Goal: Task Accomplishment & Management: Complete application form

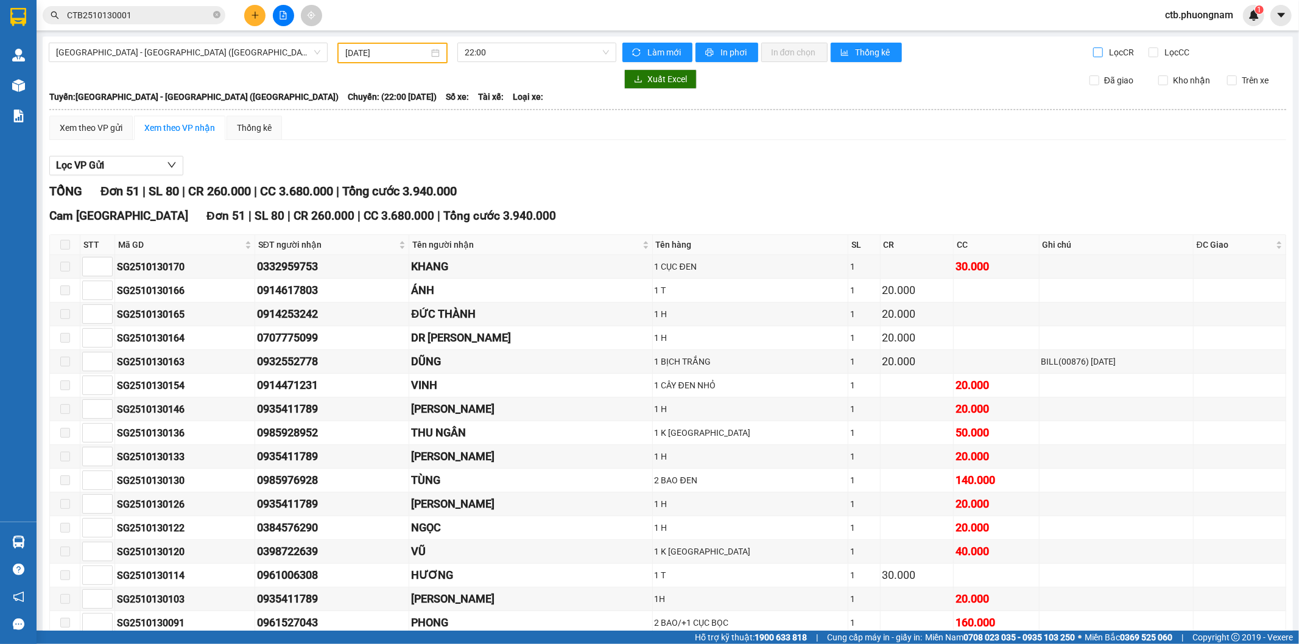
click at [1093, 54] on input "Lọc CR" at bounding box center [1099, 52] width 12 height 10
checkbox input "true"
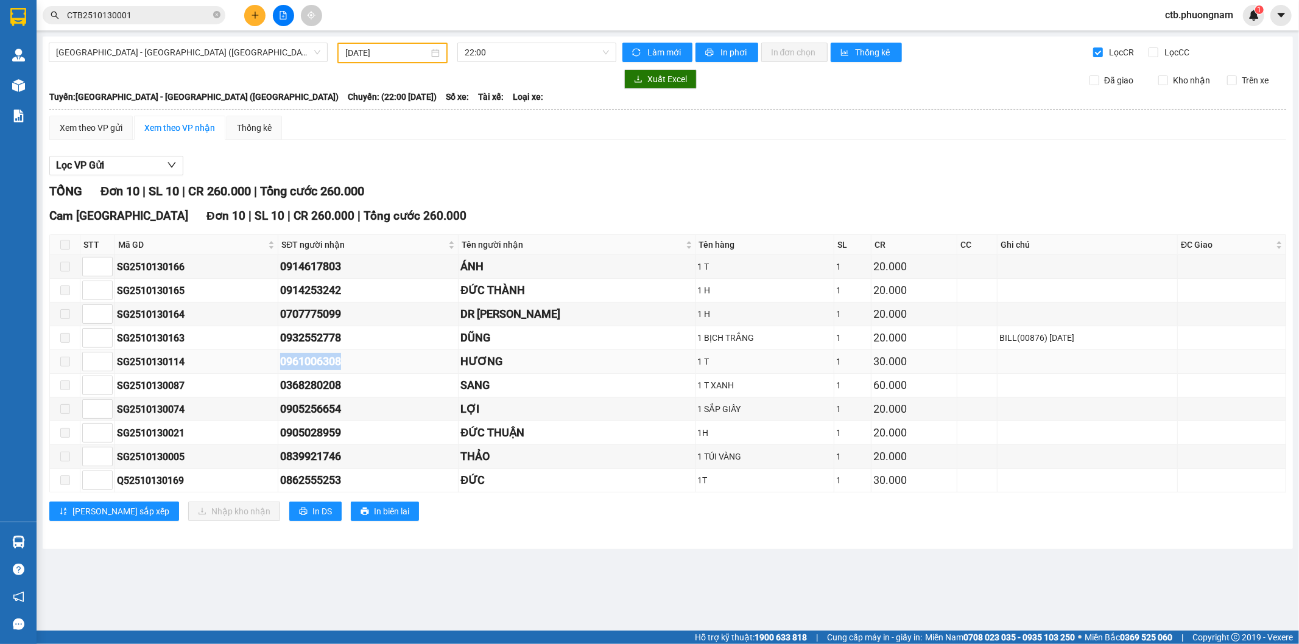
drag, startPoint x: 271, startPoint y: 359, endPoint x: 372, endPoint y: 362, distance: 101.1
click at [372, 362] on tr "SG2510130114 0961006308 HƯƠNG 1 T 1 30.000" at bounding box center [668, 362] width 1236 height 24
copy tr "0961006308"
click at [253, 11] on icon "plus" at bounding box center [255, 15] width 9 height 9
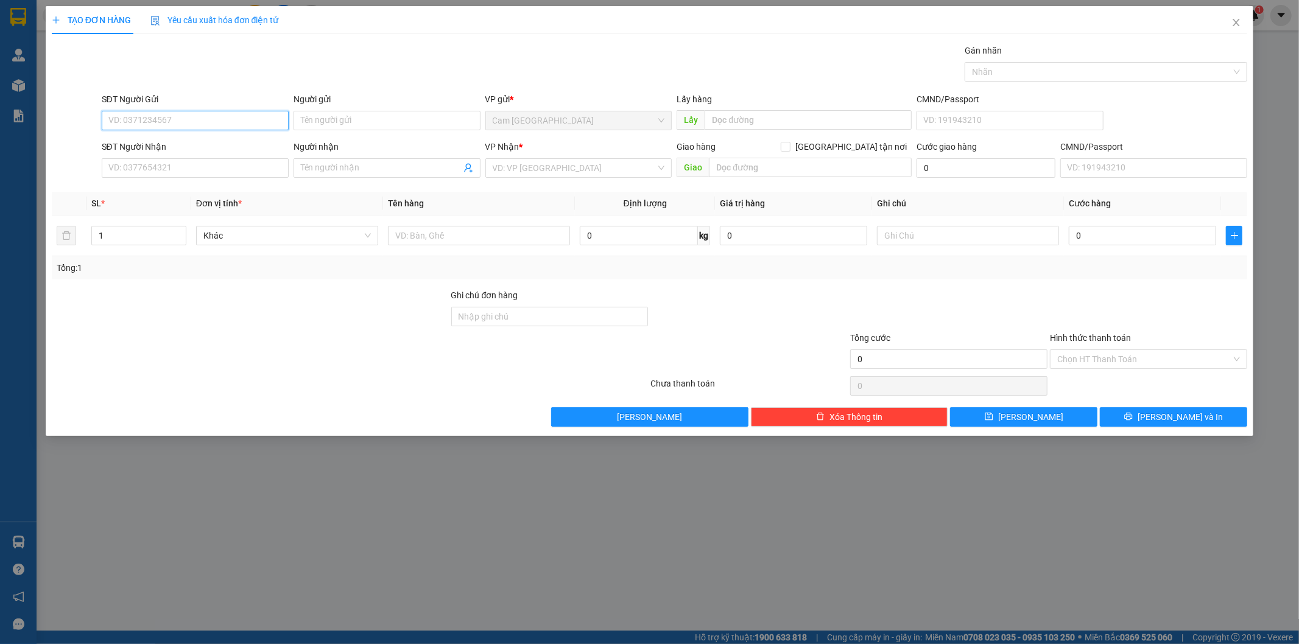
click at [247, 116] on input "SĐT Người Gửi" at bounding box center [195, 120] width 187 height 19
click at [215, 144] on div "0917217939 - THANH CẦM" at bounding box center [195, 144] width 172 height 13
type input "0917217939"
type input "THANH CẦM"
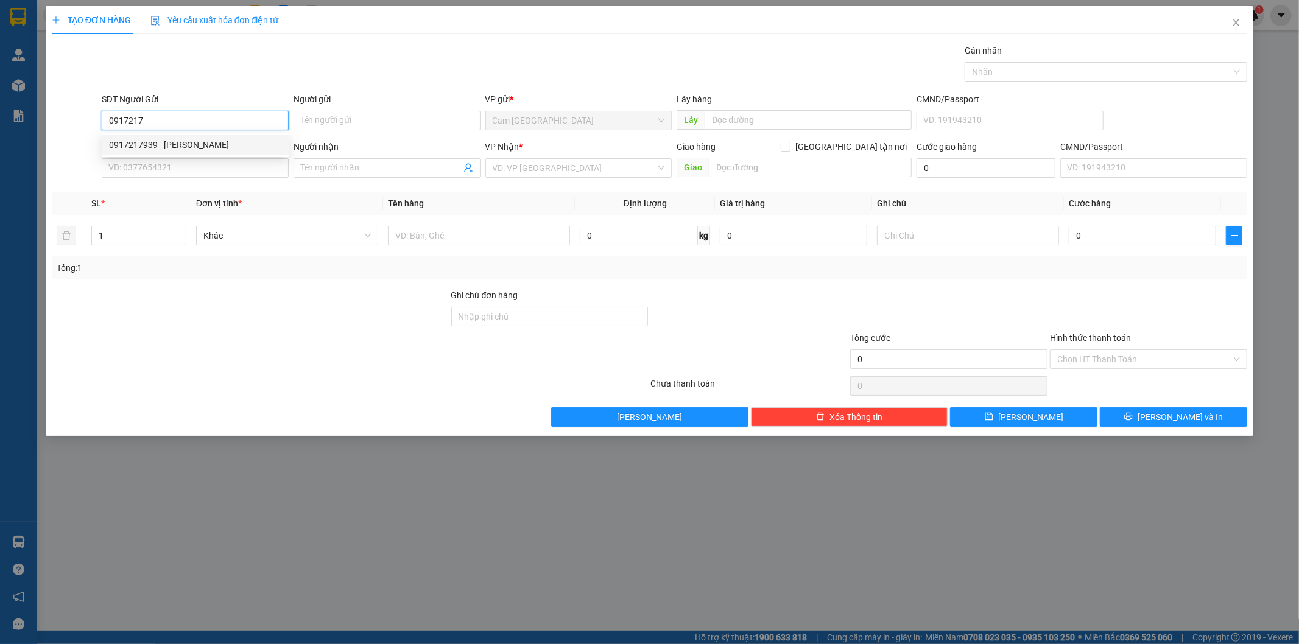
type input "0962461216"
type input "QUỐC"
type input "0917217939"
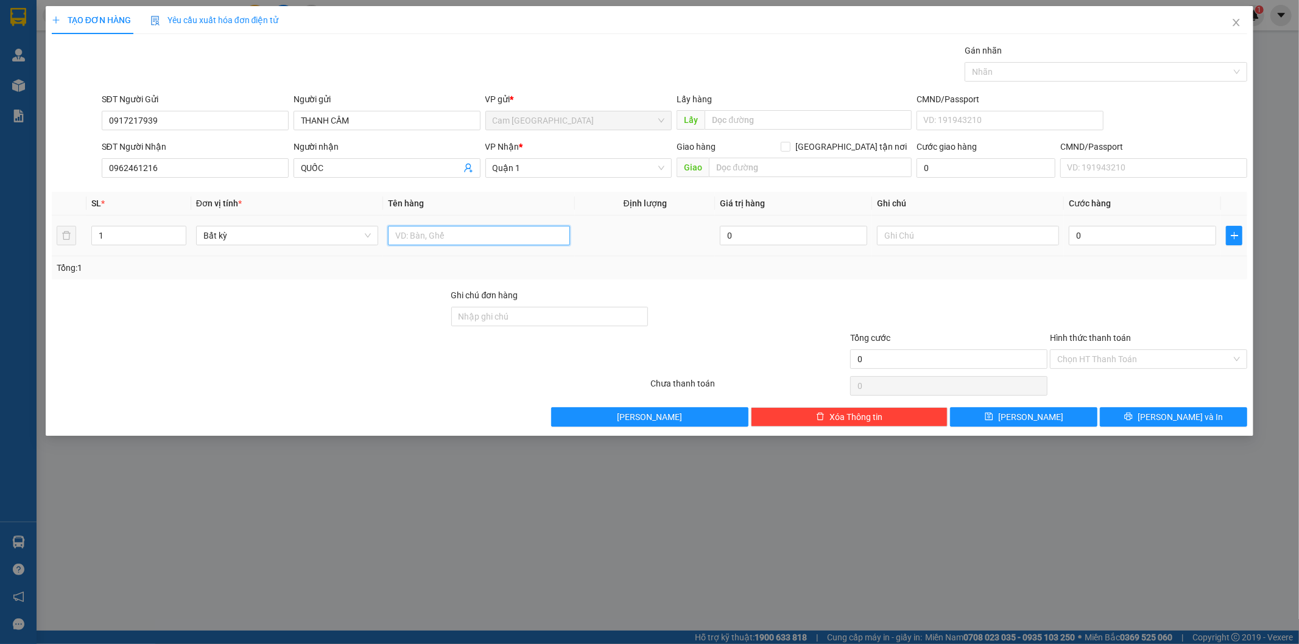
click at [428, 233] on input "text" at bounding box center [479, 235] width 182 height 19
type input "1T"
drag, startPoint x: 1151, startPoint y: 246, endPoint x: 1150, endPoint y: 225, distance: 20.8
click at [1151, 233] on div "0" at bounding box center [1142, 235] width 147 height 24
click at [1150, 225] on div "0" at bounding box center [1142, 235] width 147 height 24
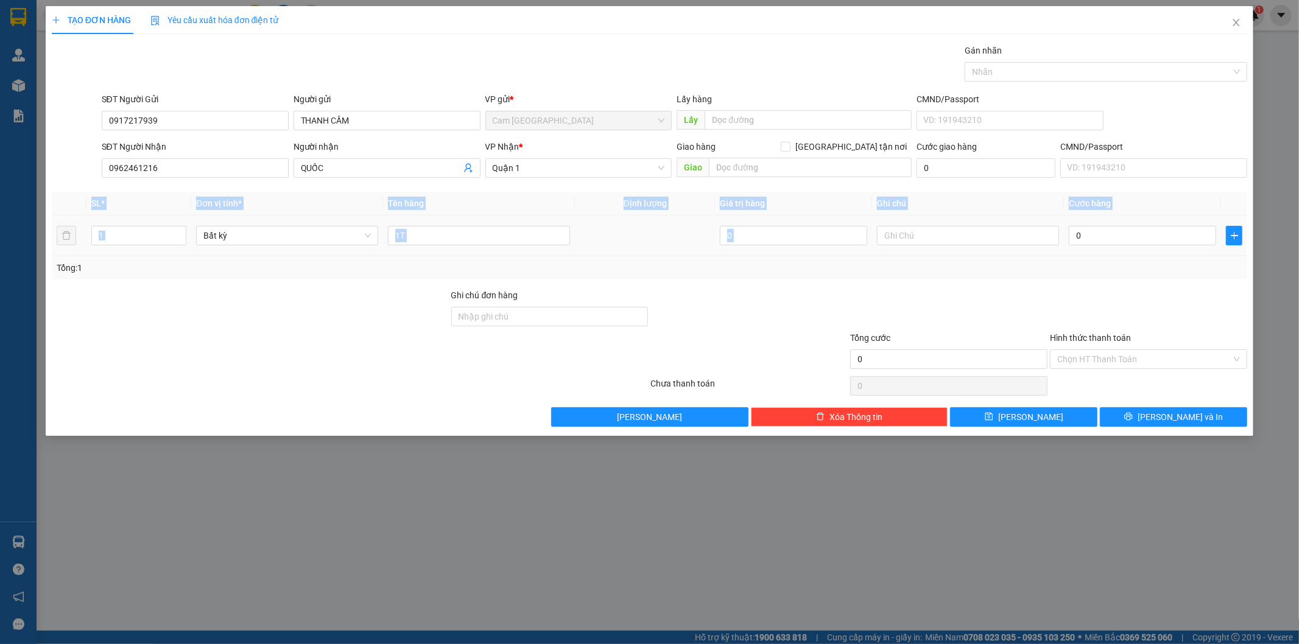
click at [1150, 225] on div "0" at bounding box center [1142, 235] width 147 height 24
click at [1157, 231] on input "0" at bounding box center [1142, 235] width 147 height 19
type input "5"
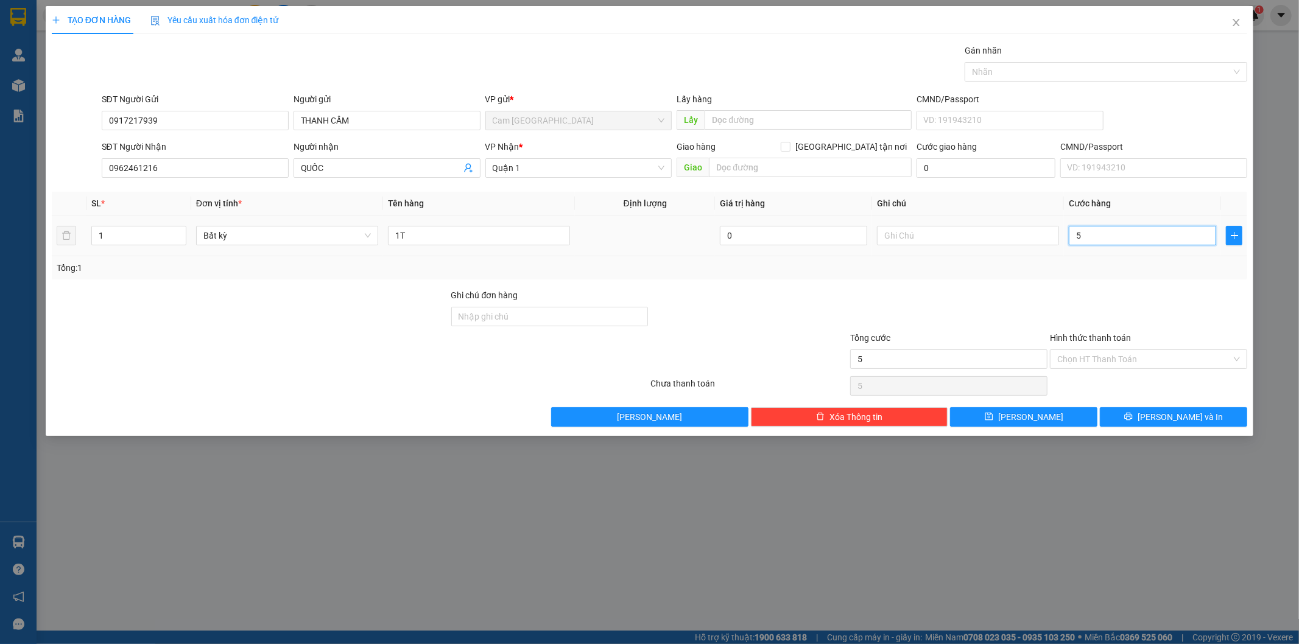
type input "50"
type input "500"
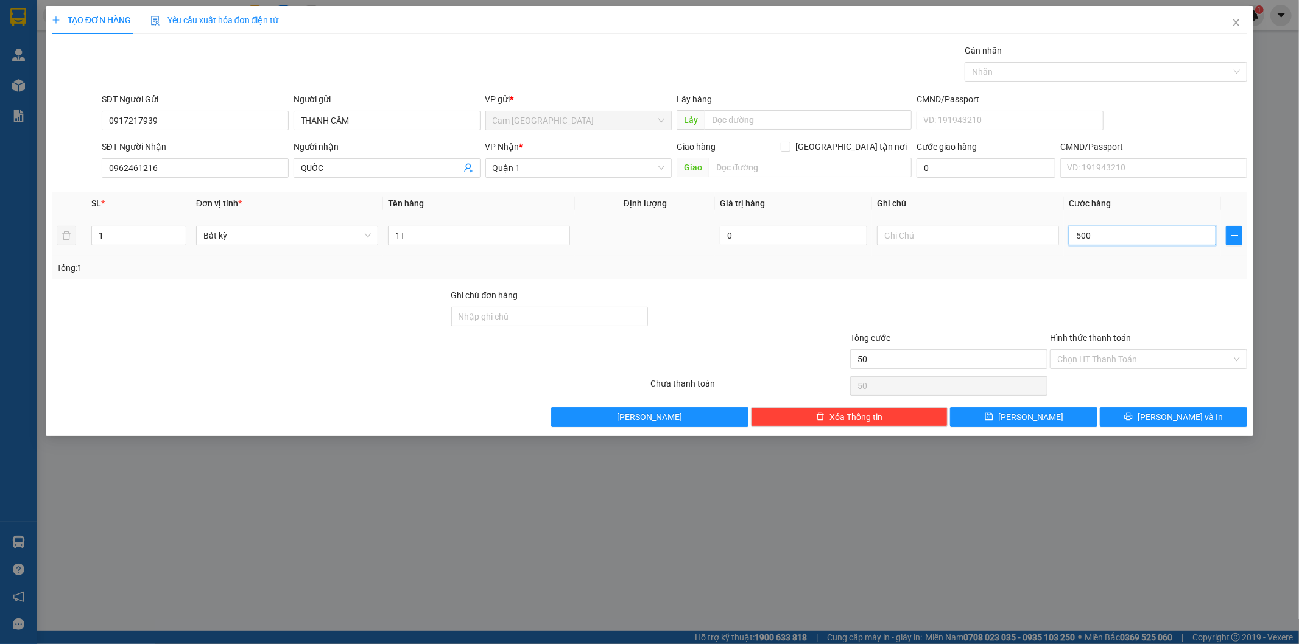
type input "500"
type input "5.000"
type input "50.000"
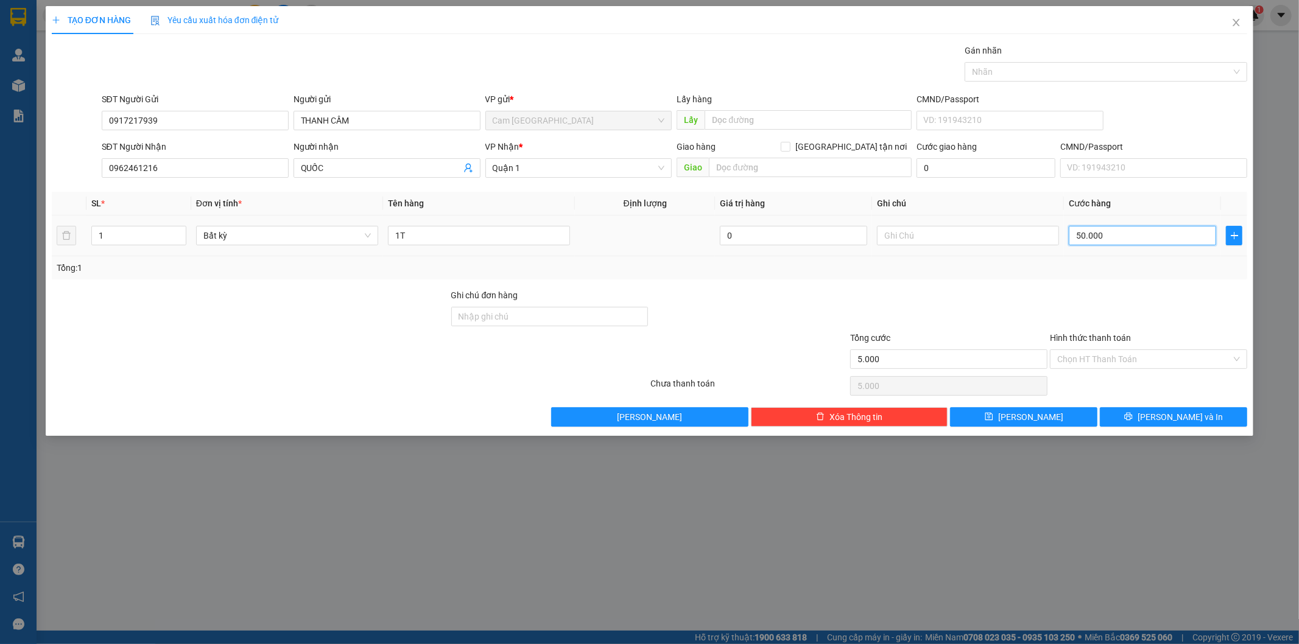
type input "50.000"
click at [1120, 356] on input "Hình thức thanh toán" at bounding box center [1144, 359] width 174 height 18
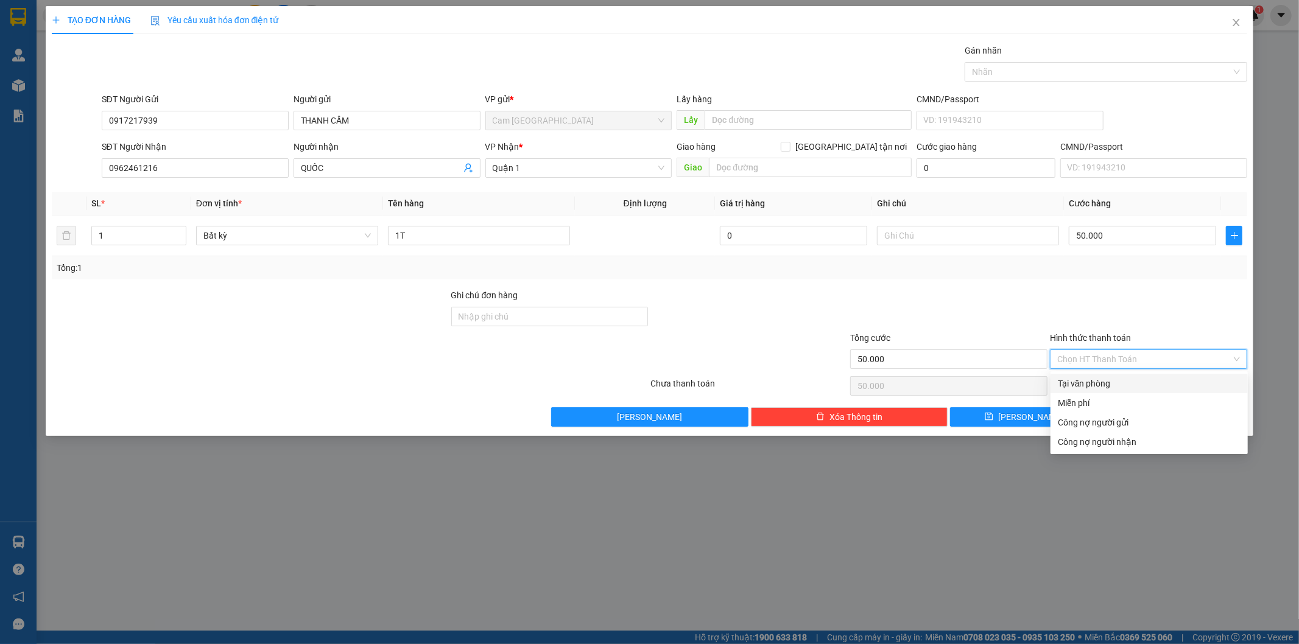
click at [1102, 387] on div "Tại văn phòng" at bounding box center [1149, 383] width 183 height 13
type input "0"
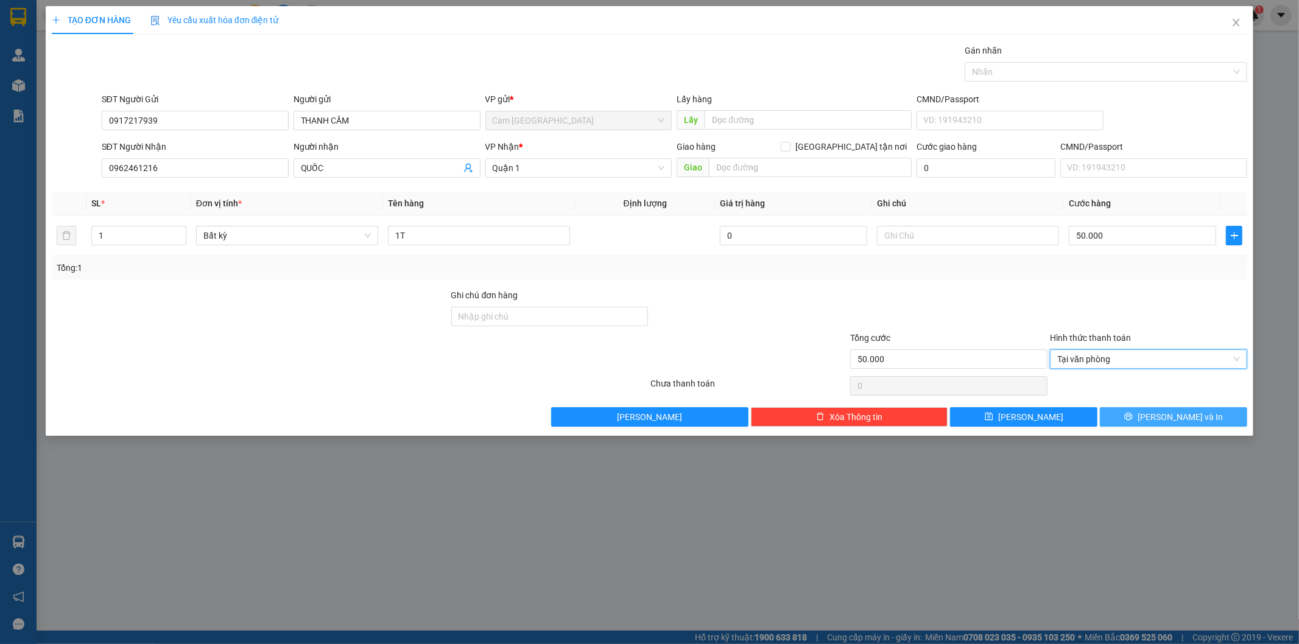
click at [1140, 412] on button "[PERSON_NAME] và In" at bounding box center [1173, 416] width 147 height 19
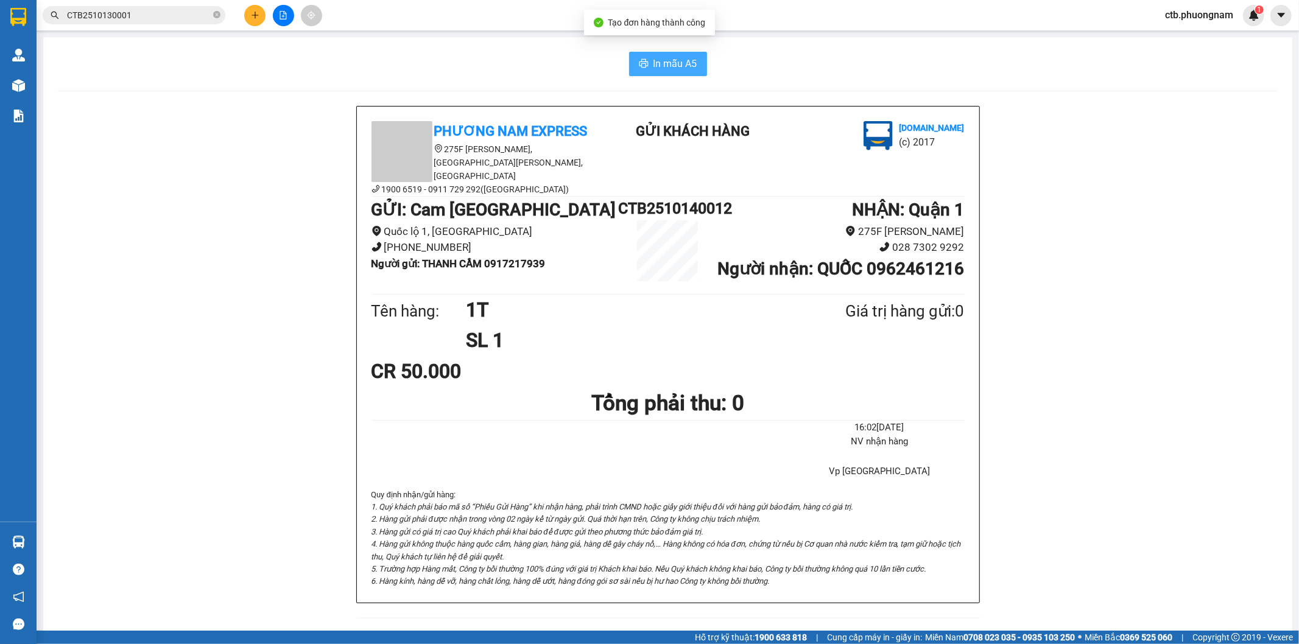
click at [653, 68] on span "In mẫu A5" at bounding box center [675, 63] width 44 height 15
click at [213, 16] on icon "close-circle" at bounding box center [216, 14] width 7 height 7
click at [257, 16] on icon "plus" at bounding box center [255, 15] width 9 height 9
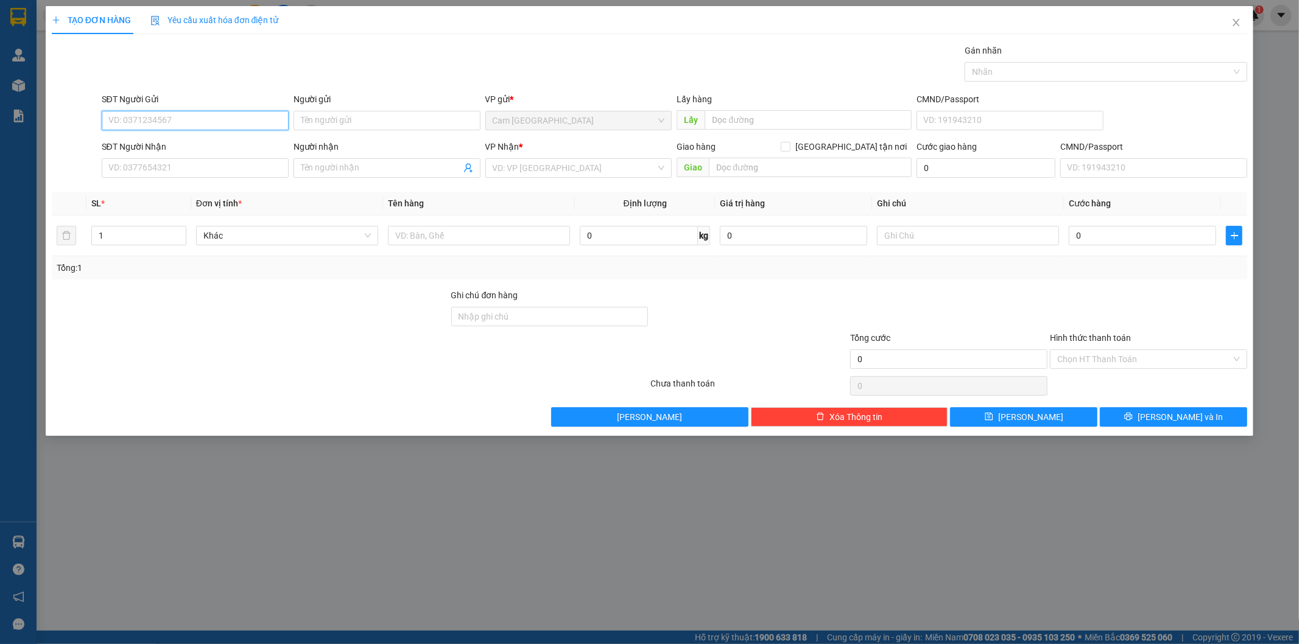
click at [246, 113] on input "SĐT Người Gửi" at bounding box center [195, 120] width 187 height 19
click at [244, 122] on input "SĐT Người Gửi" at bounding box center [195, 120] width 187 height 19
click at [276, 122] on input "SĐT Người Gửi" at bounding box center [195, 120] width 187 height 19
click at [262, 122] on input "SĐT Người Gửi" at bounding box center [195, 120] width 187 height 19
click at [252, 141] on div "0386650472 - TÂN" at bounding box center [195, 144] width 172 height 13
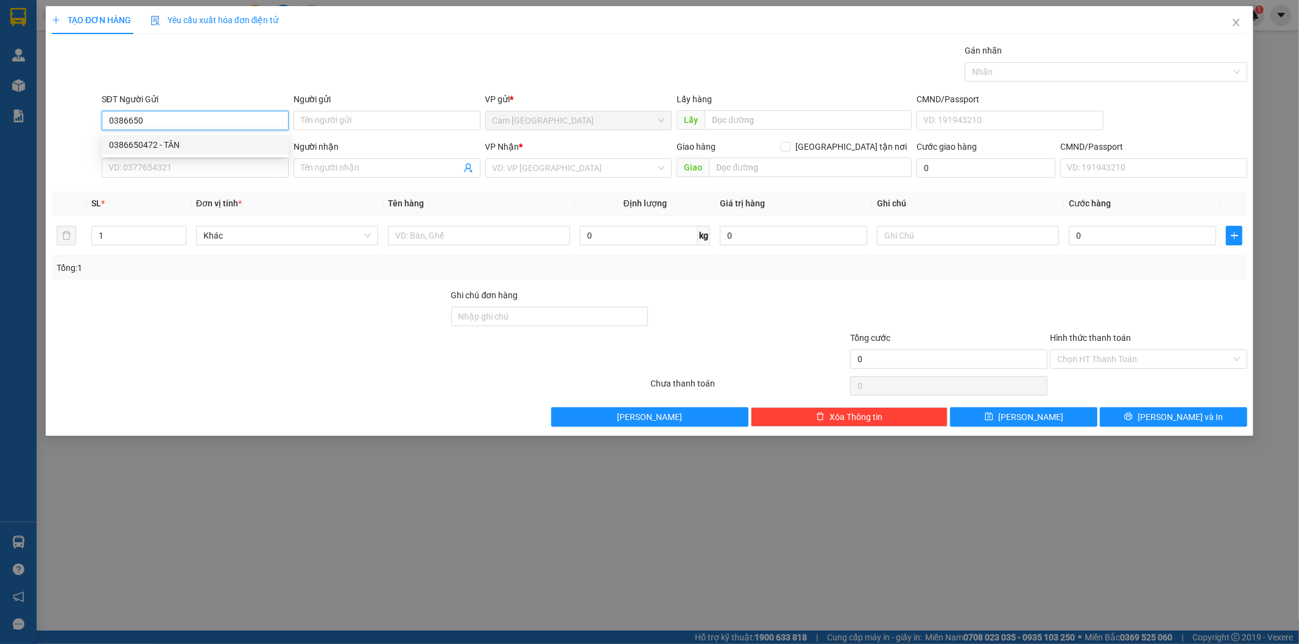
type input "0386650472"
type input "TÂN"
type input "0944121779"
type input "VÂN"
checkbox input "true"
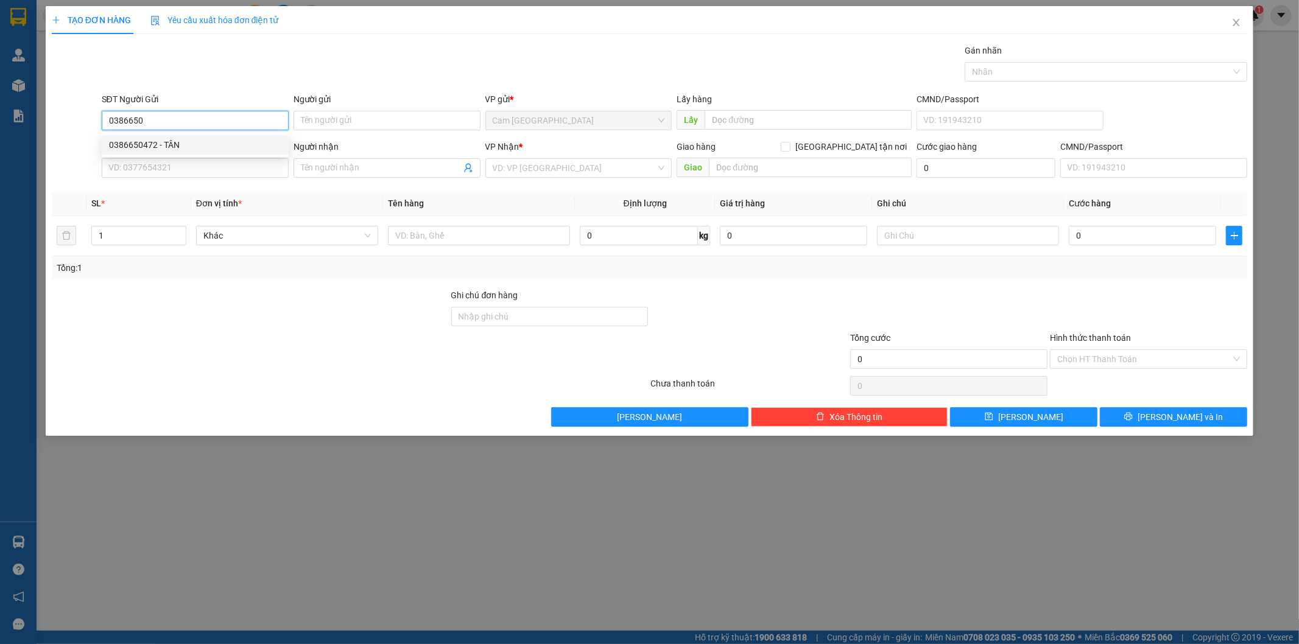
type input "40K GTN 974A TRƯỜNG SA ,F12-Q3"
type input "40.000"
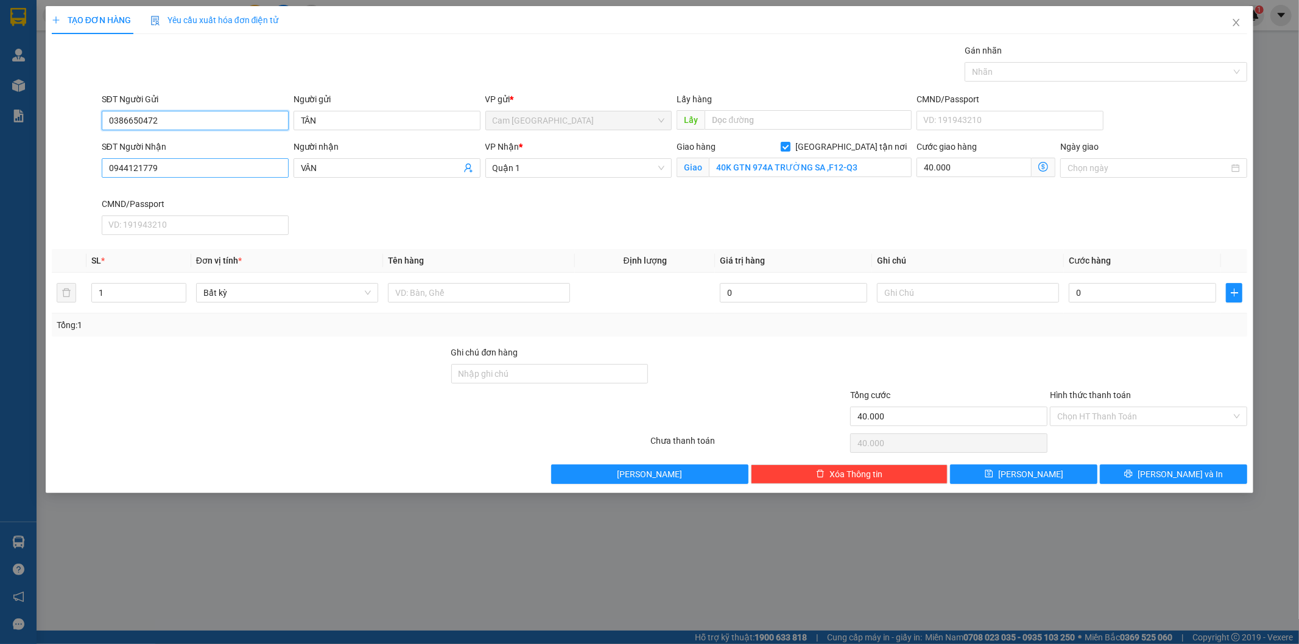
type input "0386650472"
drag, startPoint x: 127, startPoint y: 161, endPoint x: 71, endPoint y: 159, distance: 55.4
click at [71, 159] on div "SĐT Người Nhận 0944121779 0944121779 Người nhận VÂN VP Nhận * Quận 1 Giao hàng …" at bounding box center [650, 190] width 1198 height 100
type input "0939151901"
drag, startPoint x: 321, startPoint y: 166, endPoint x: 278, endPoint y: 174, distance: 43.9
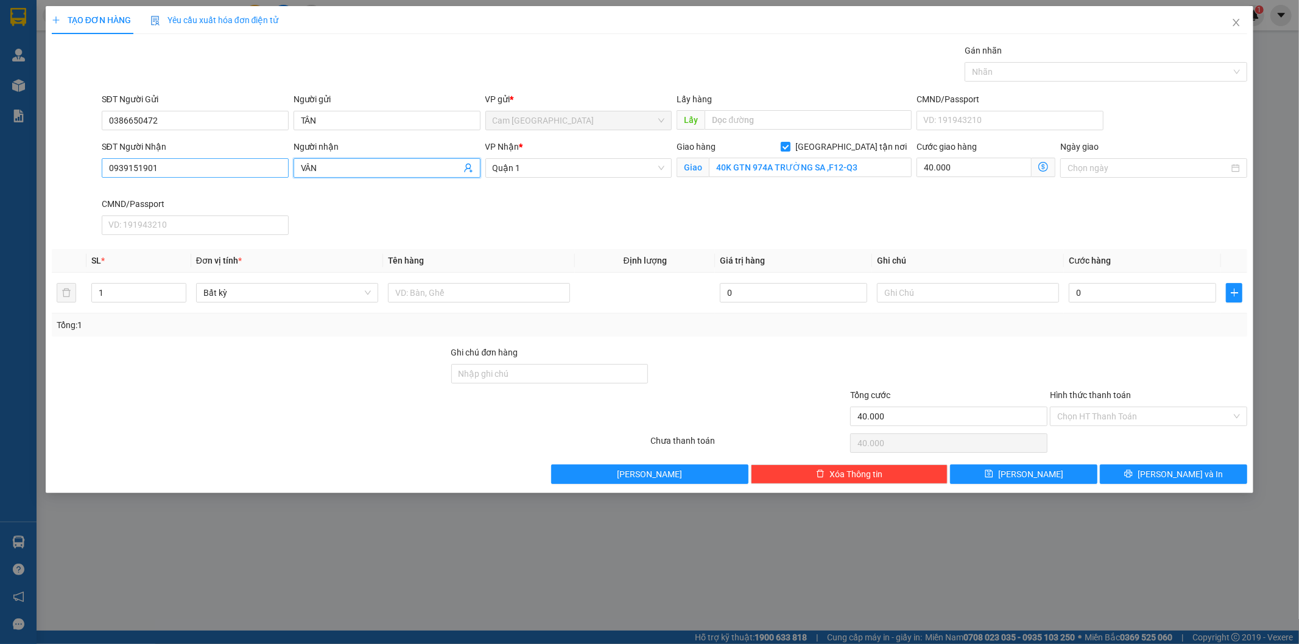
click at [278, 174] on div "SĐT Người Nhận 0939151901 Người nhận VÂN VÂN VP Nhận * Quận 1 Giao hàng Giao tậ…" at bounding box center [674, 190] width 1151 height 100
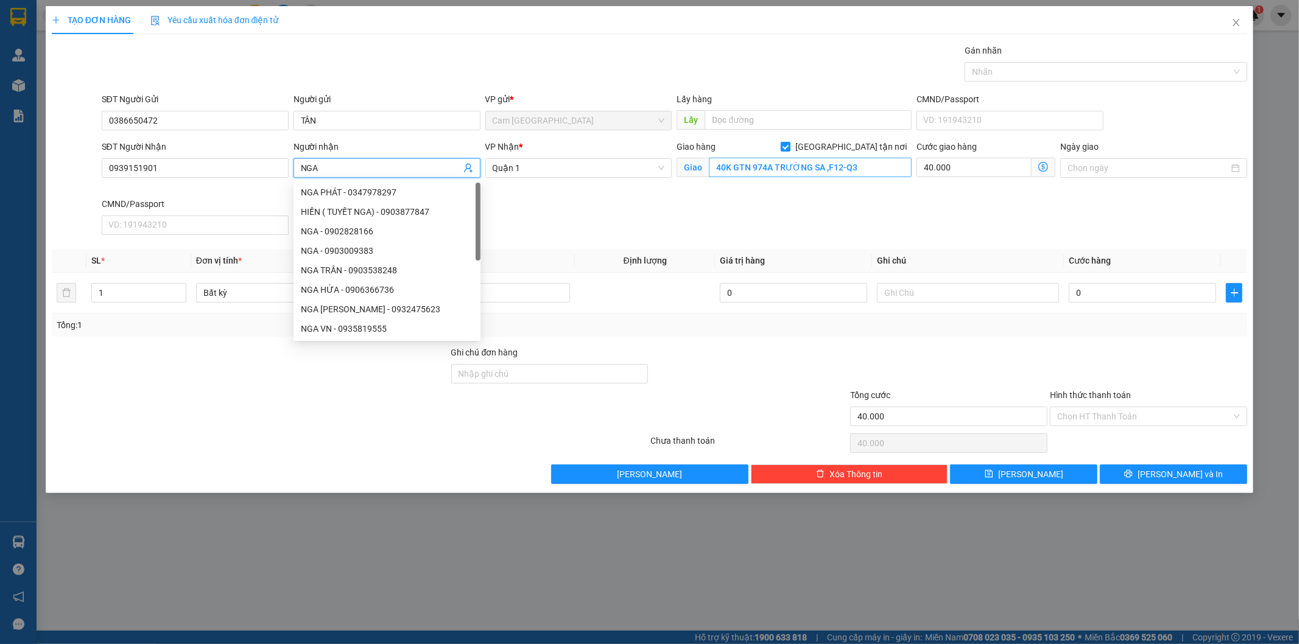
type input "NGA"
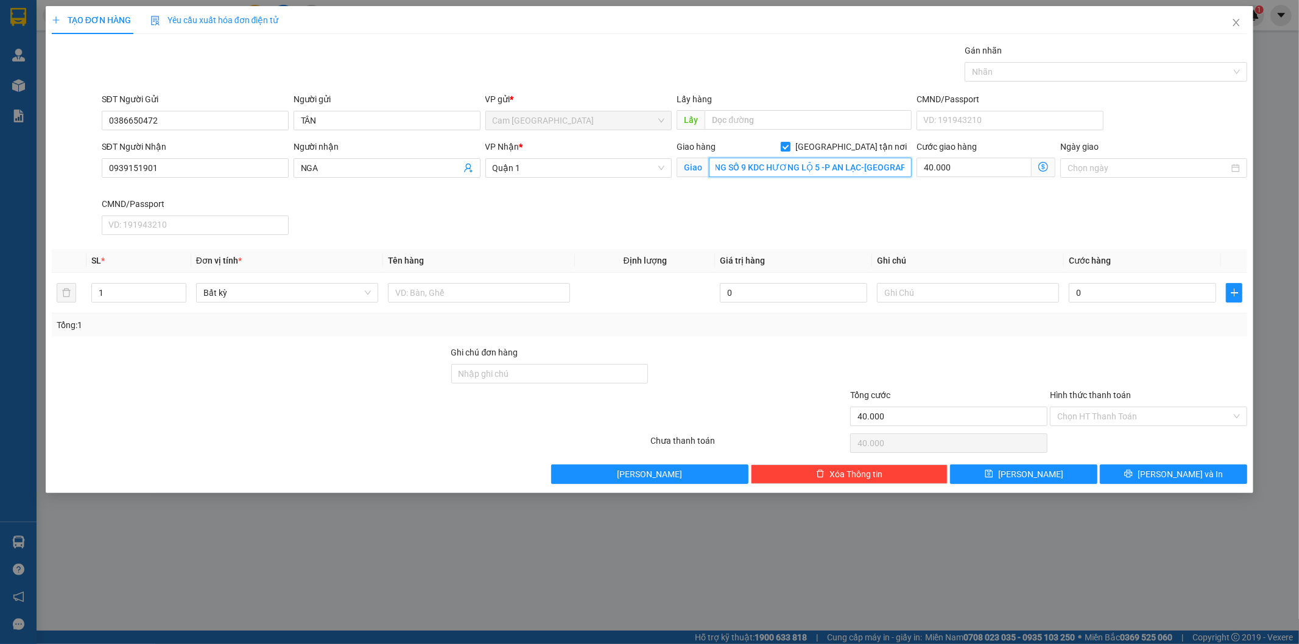
scroll to position [0, 44]
type input "41 ĐƯỜNG SỐ 9 KDC HƯƠNG LỘ 5 -P AN LẠC-Q BÌNH TÂN"
click at [952, 178] on div "Cước giao hàng 40.000" at bounding box center [985, 161] width 139 height 43
type input "0"
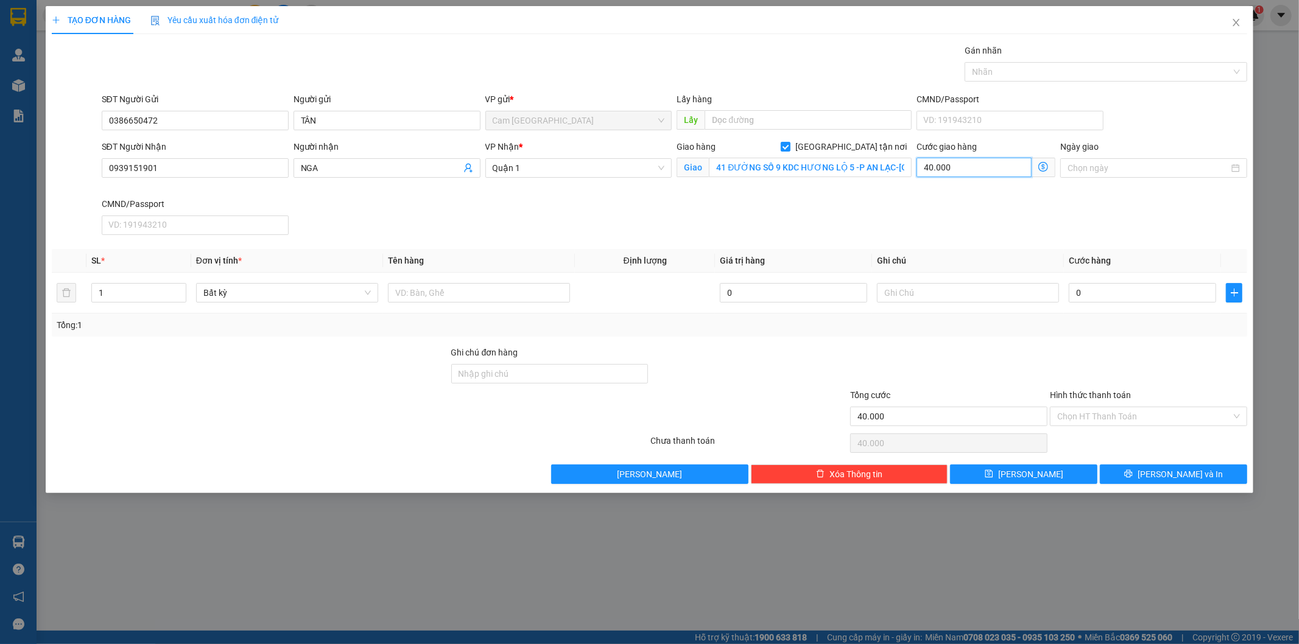
type input "0"
click at [713, 172] on input "41 ĐƯỜNG SỐ 9 KDC HƯƠNG LỘ 5 -P AN LẠC-Q BÌNH TÂN" at bounding box center [810, 167] width 203 height 19
click at [710, 167] on input "41 ĐƯỜNG SỐ 9 KDC HƯƠNG LỘ 5 -P AN LẠC-Q BÌNH TÂN" at bounding box center [810, 167] width 203 height 19
click at [465, 301] on input "text" at bounding box center [479, 292] width 182 height 19
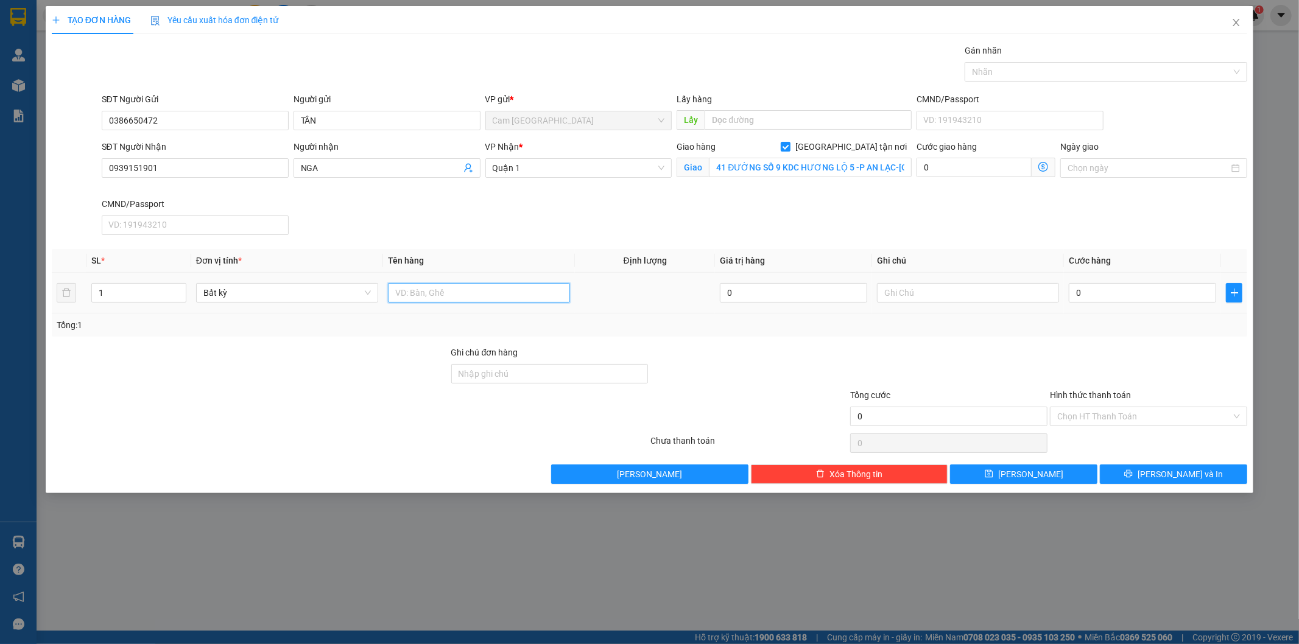
click at [472, 295] on input "text" at bounding box center [479, 292] width 182 height 19
drag, startPoint x: 525, startPoint y: 293, endPoint x: 527, endPoint y: 284, distance: 9.2
click at [525, 293] on input "text" at bounding box center [479, 292] width 182 height 19
type input "1TX"
click at [714, 165] on input "41 ĐƯỜNG SỐ 9 KDC HƯƠNG LỘ 5 -P AN LẠC-Q BÌNH TÂN" at bounding box center [810, 167] width 203 height 19
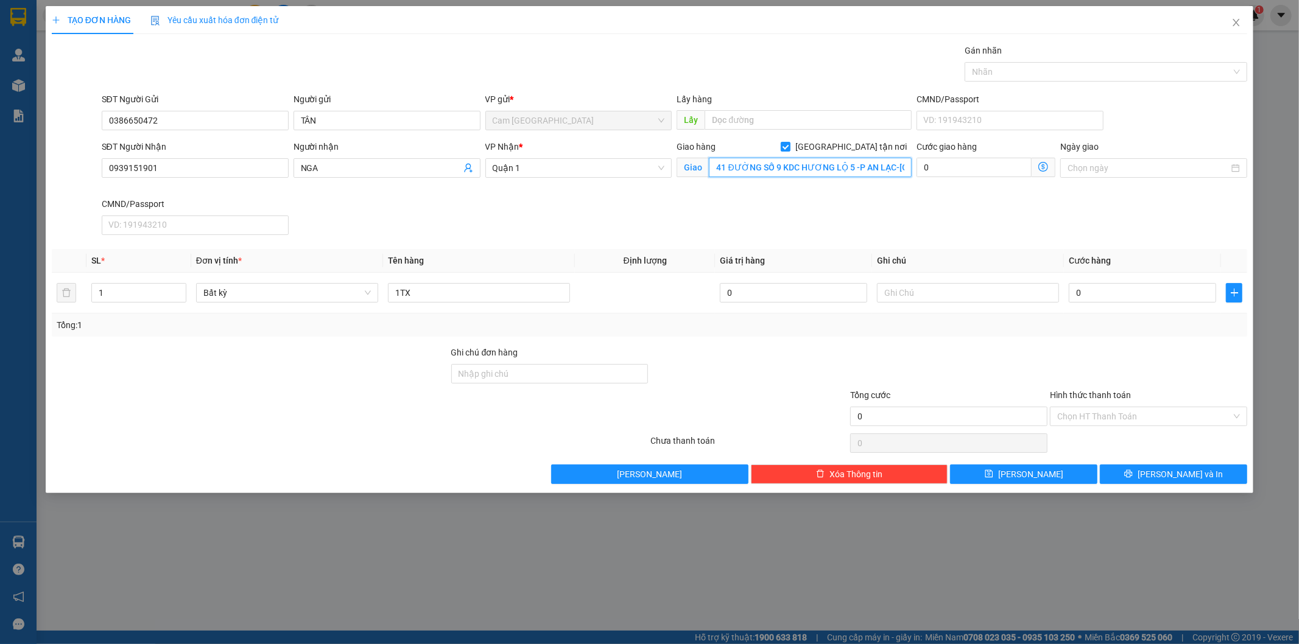
click at [714, 165] on input "41 ĐƯỜNG SỐ 9 KDC HƯƠNG LỘ 5 -P AN LẠC-Q BÌNH TÂN" at bounding box center [810, 167] width 203 height 19
click at [713, 167] on input "41 ĐƯỜNG SỐ 9 KDC HƯƠNG LỘ 5 -P AN LẠC-Q BÌNH TÂN" at bounding box center [810, 167] width 203 height 19
type input "100KGTN-41 ĐƯỜNG SỐ 9 KDC HƯƠNG LỘ 5 -P AN LẠC-Q BÌNH TÂN"
click at [941, 162] on input "0" at bounding box center [973, 167] width 115 height 19
type input "1"
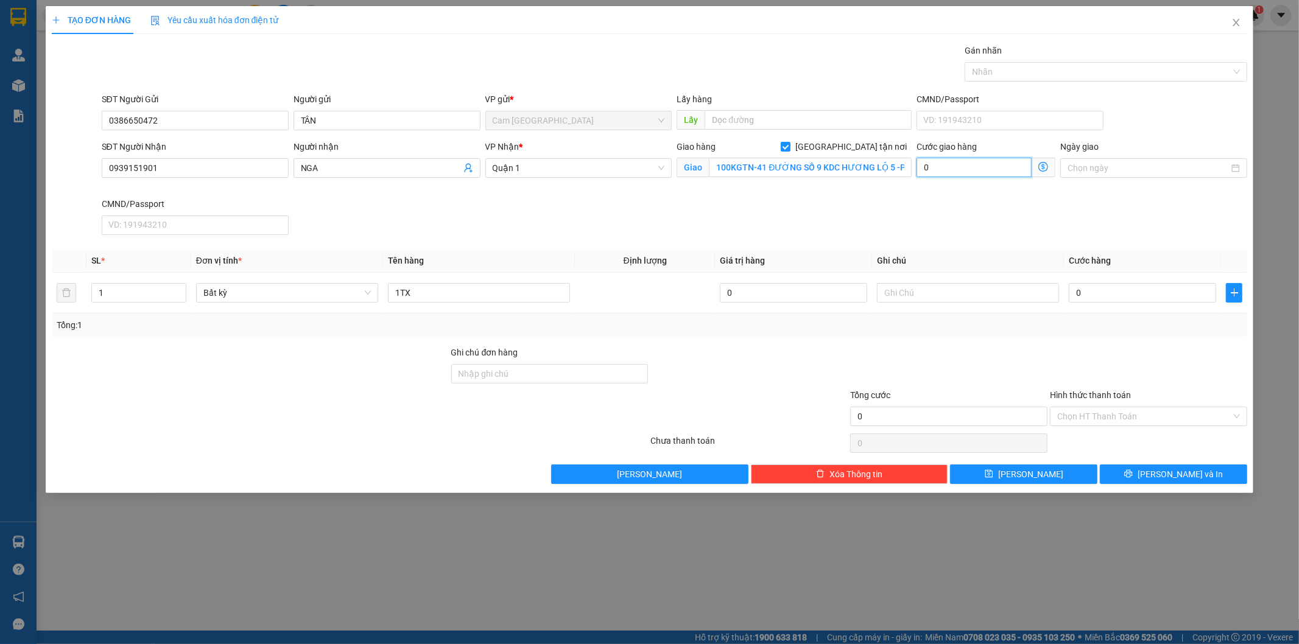
type input "1"
type input "10"
type input "100"
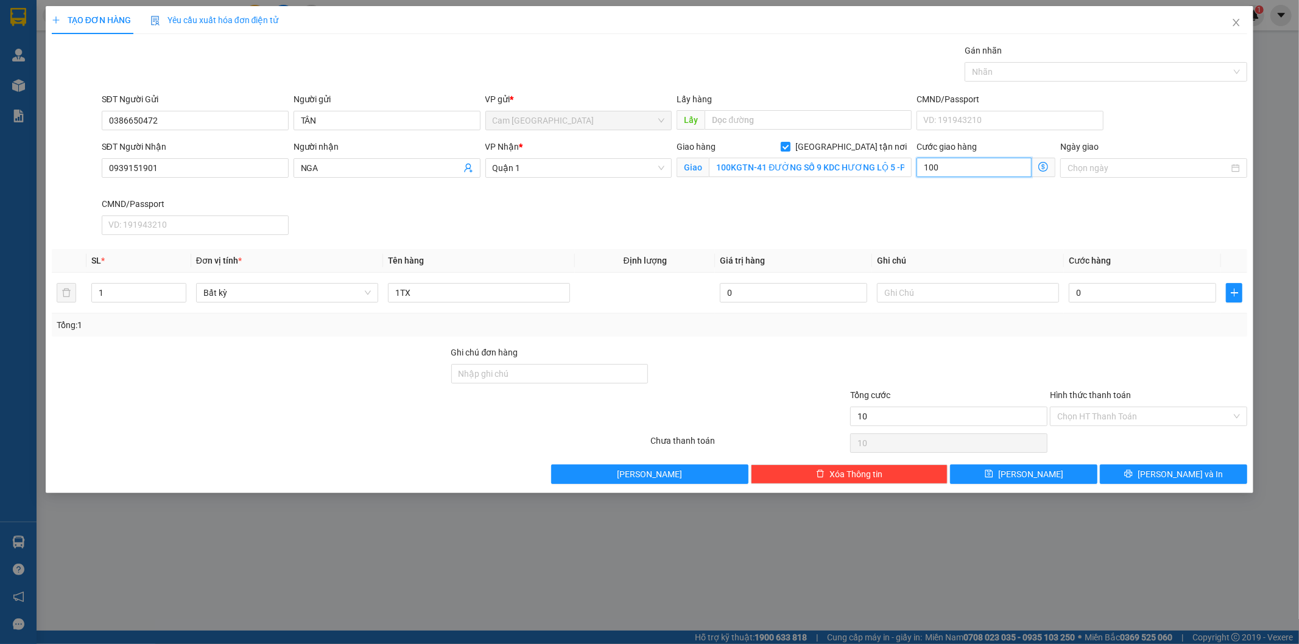
type input "100"
type input "100.000"
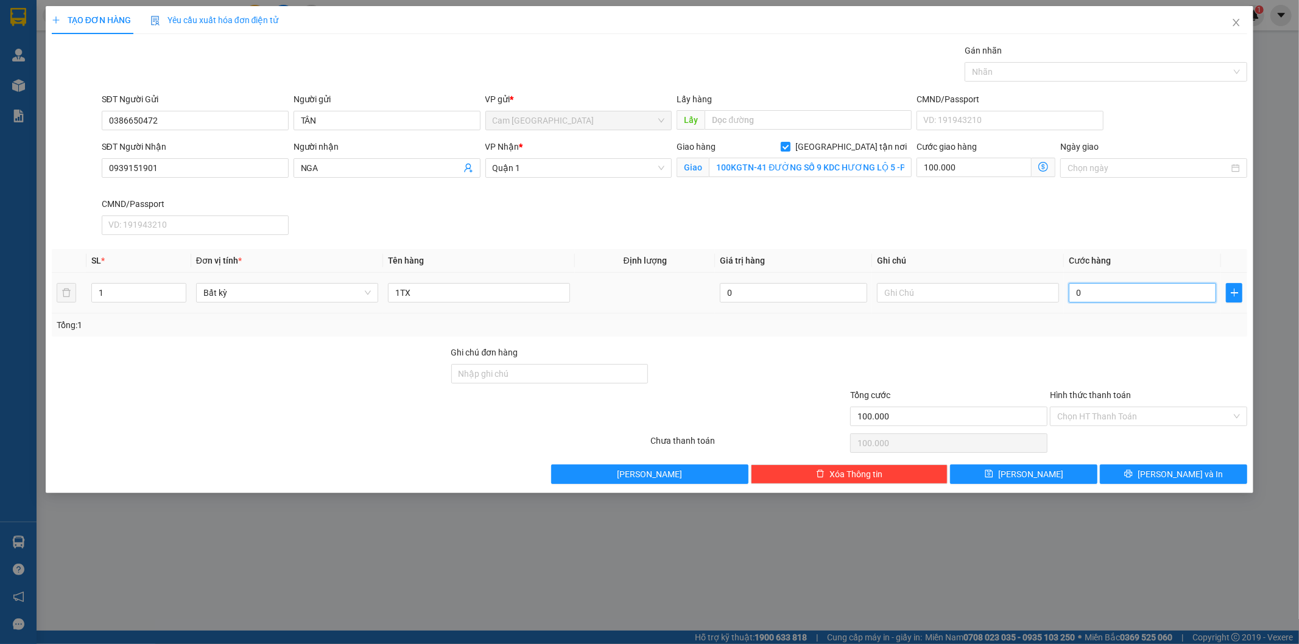
click at [1092, 287] on input "0" at bounding box center [1142, 292] width 147 height 19
type input "4"
type input "100.004"
type input "40"
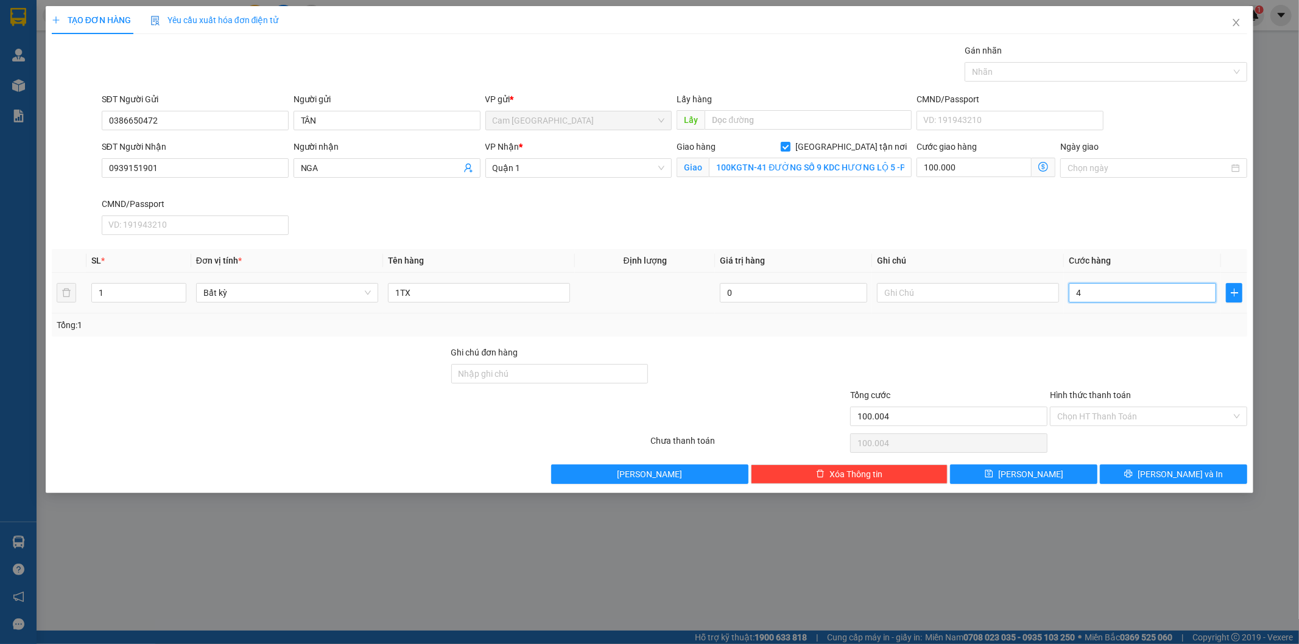
type input "100.040"
type input "400"
type input "100.400"
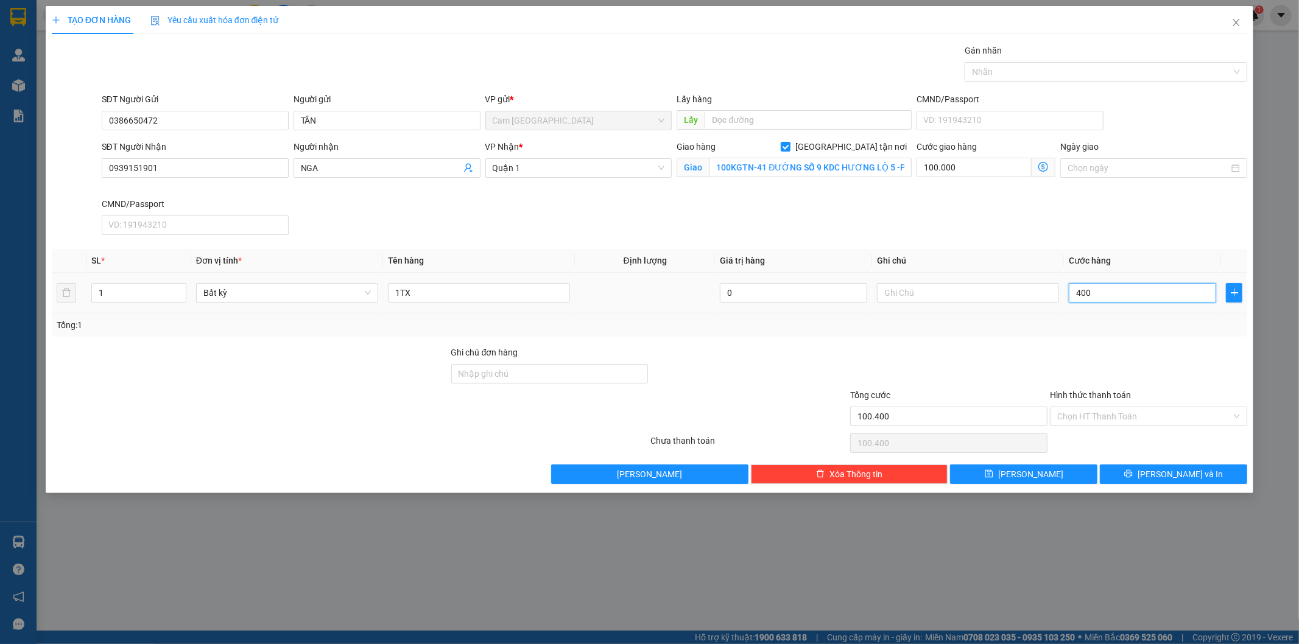
type input "4.000"
type input "104.000"
type input "40.000"
type input "140.000"
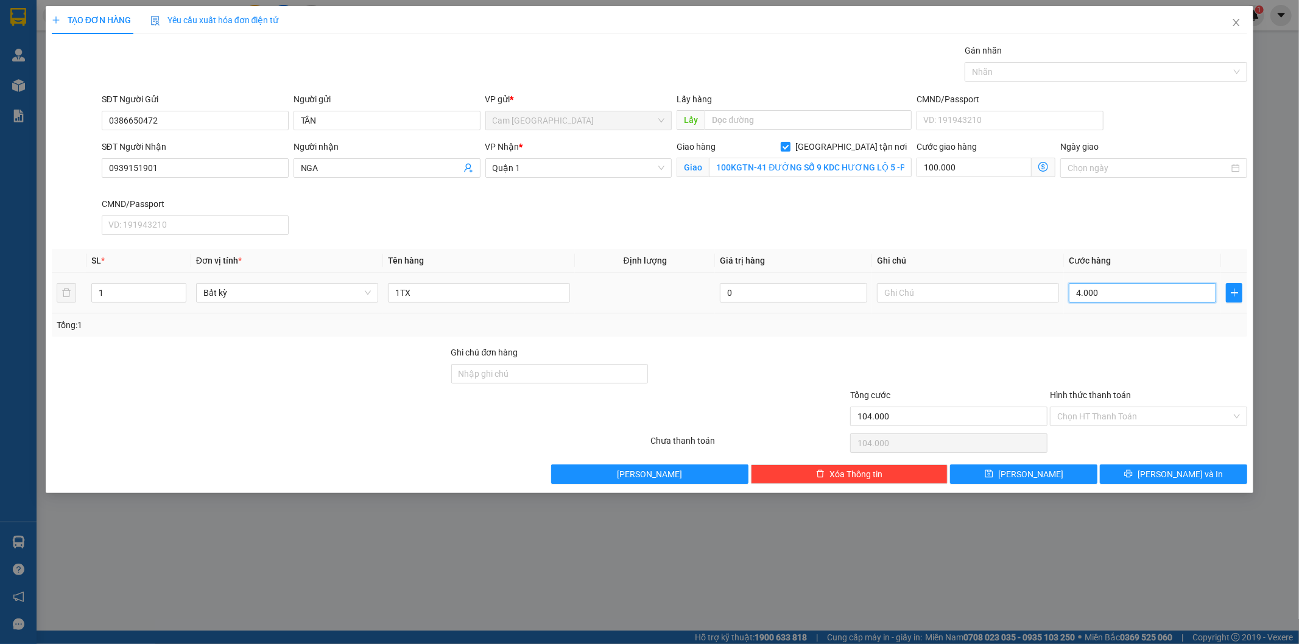
type input "140.000"
type input "40.000"
click at [1119, 416] on input "Hình thức thanh toán" at bounding box center [1144, 416] width 174 height 18
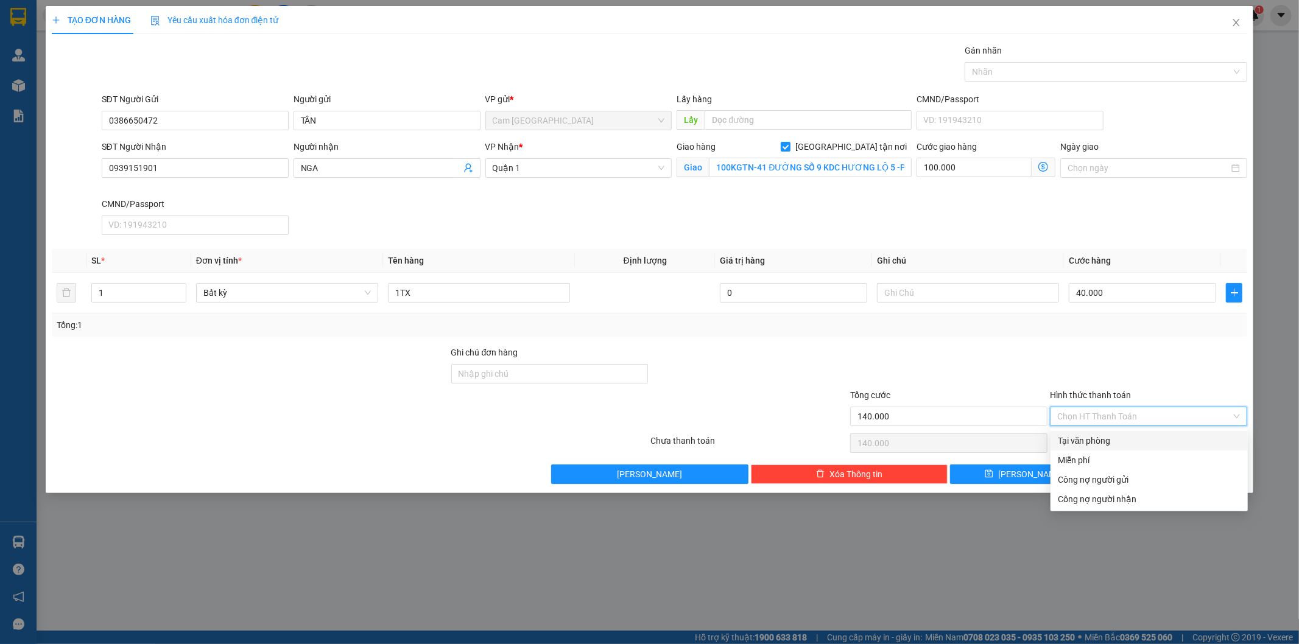
click at [1111, 433] on div "Tại văn phòng" at bounding box center [1148, 440] width 197 height 19
type input "0"
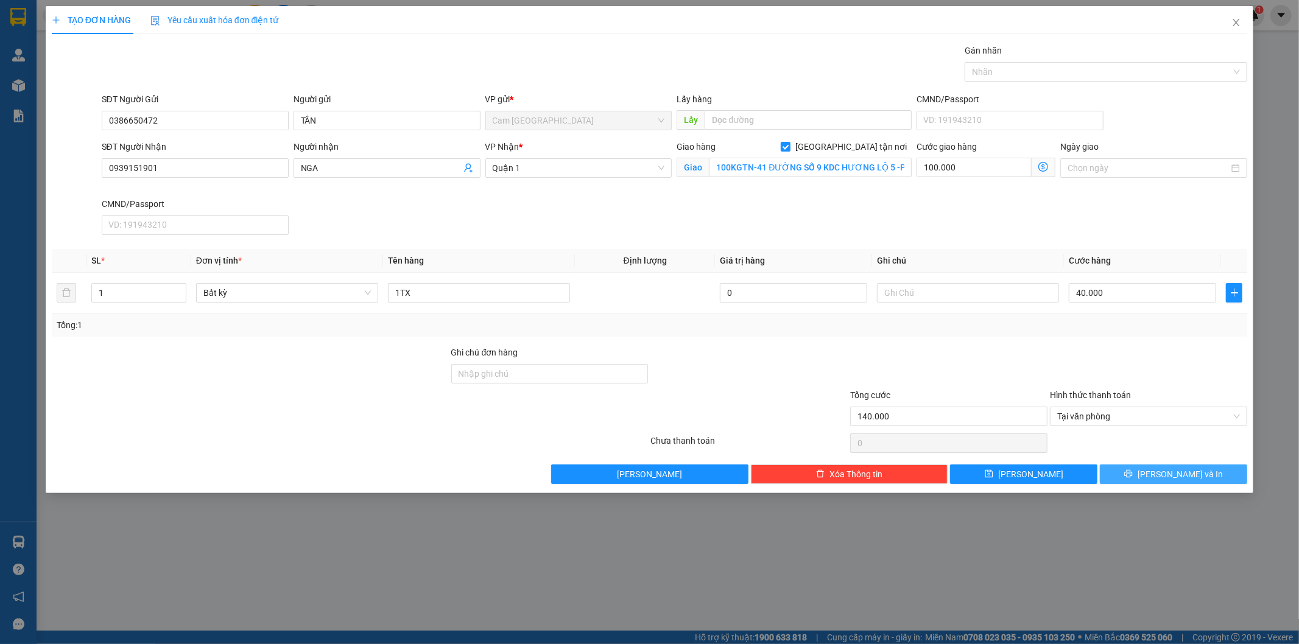
click at [1119, 470] on button "[PERSON_NAME] và In" at bounding box center [1173, 474] width 147 height 19
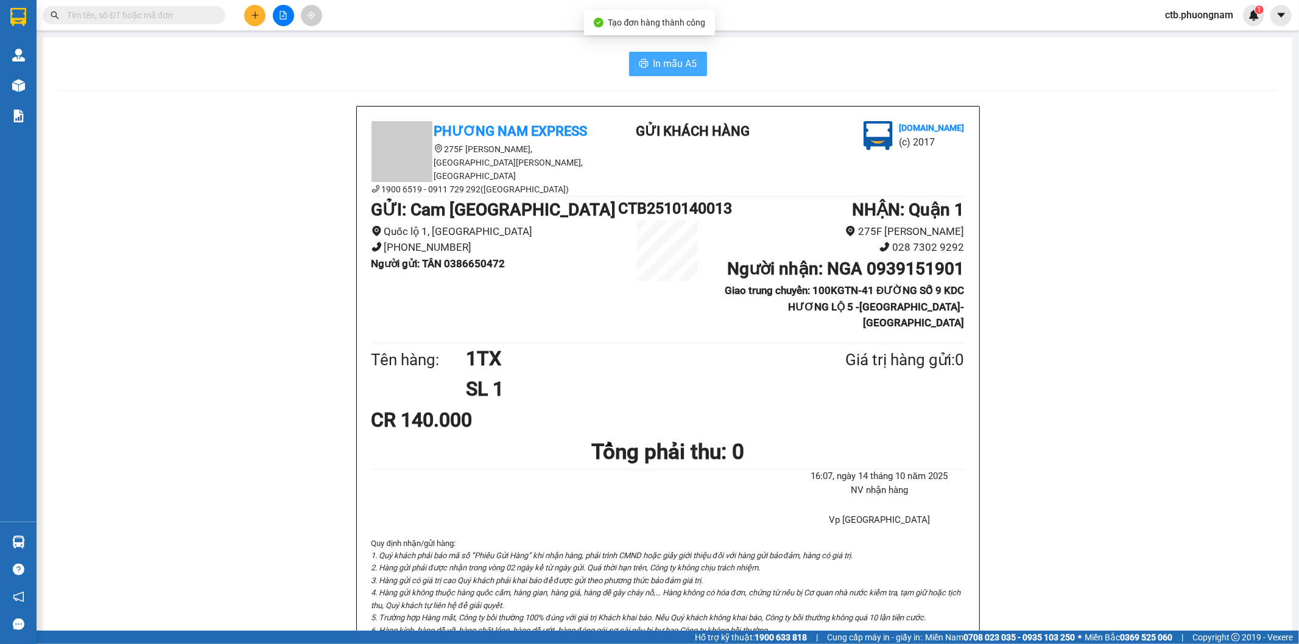
click at [670, 66] on span "In mẫu A5" at bounding box center [675, 63] width 44 height 15
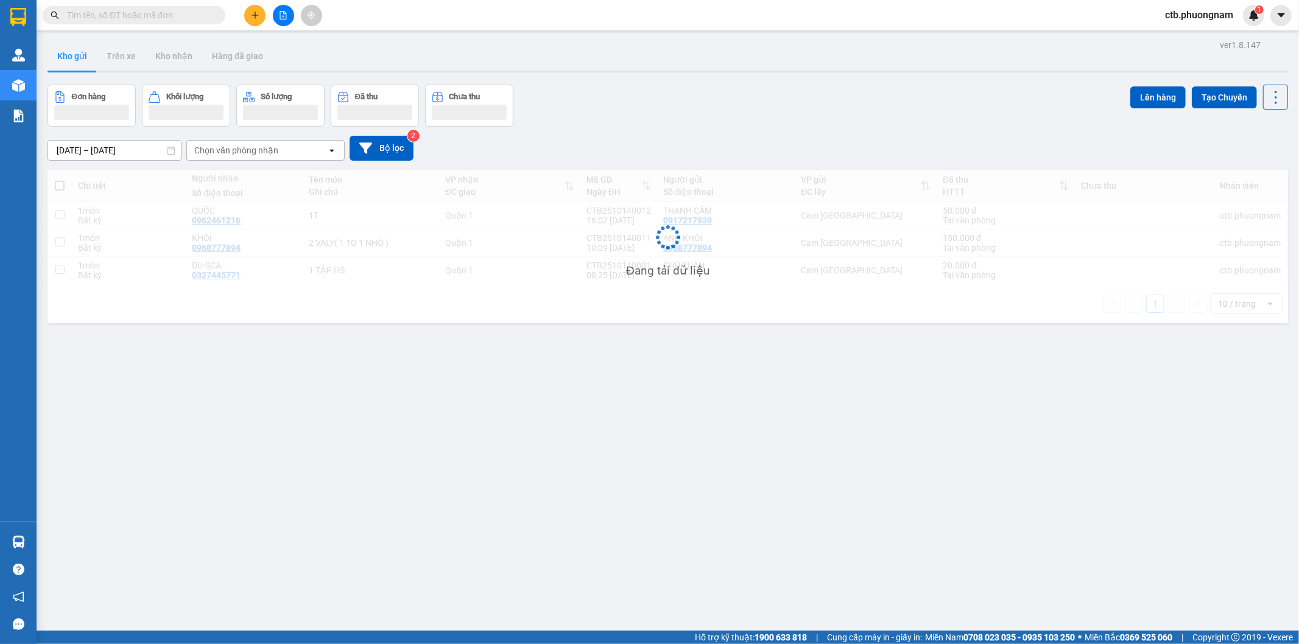
click at [265, 13] on div at bounding box center [282, 15] width 91 height 21
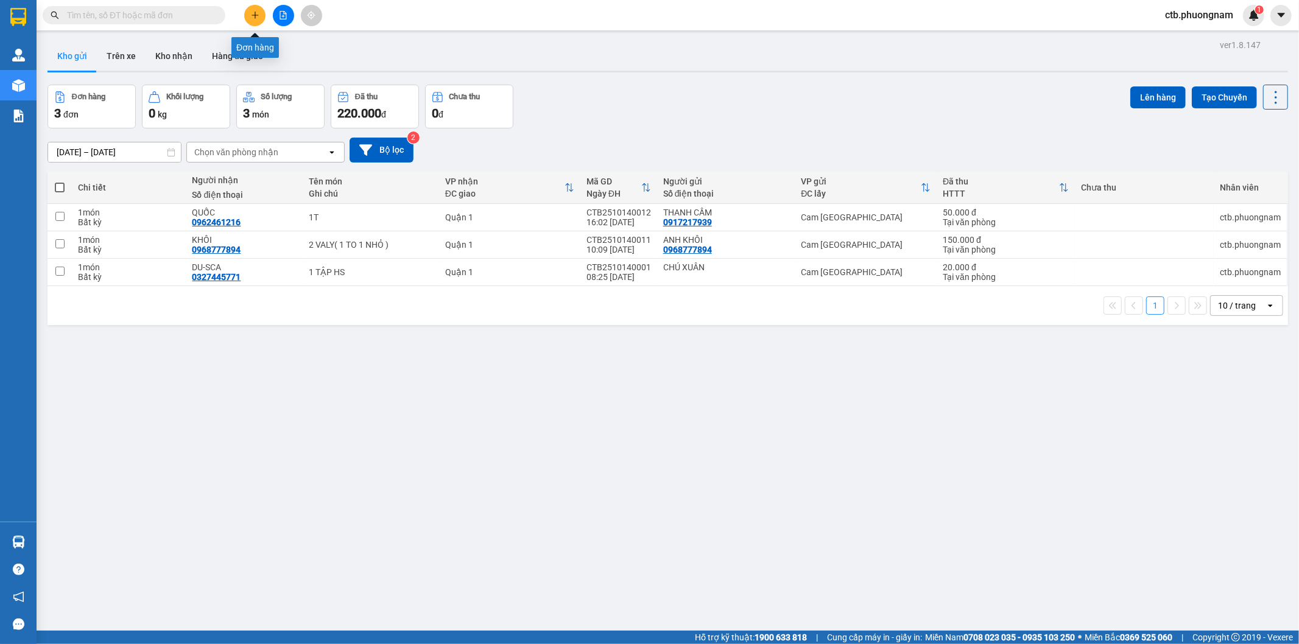
click at [262, 14] on button at bounding box center [254, 15] width 21 height 21
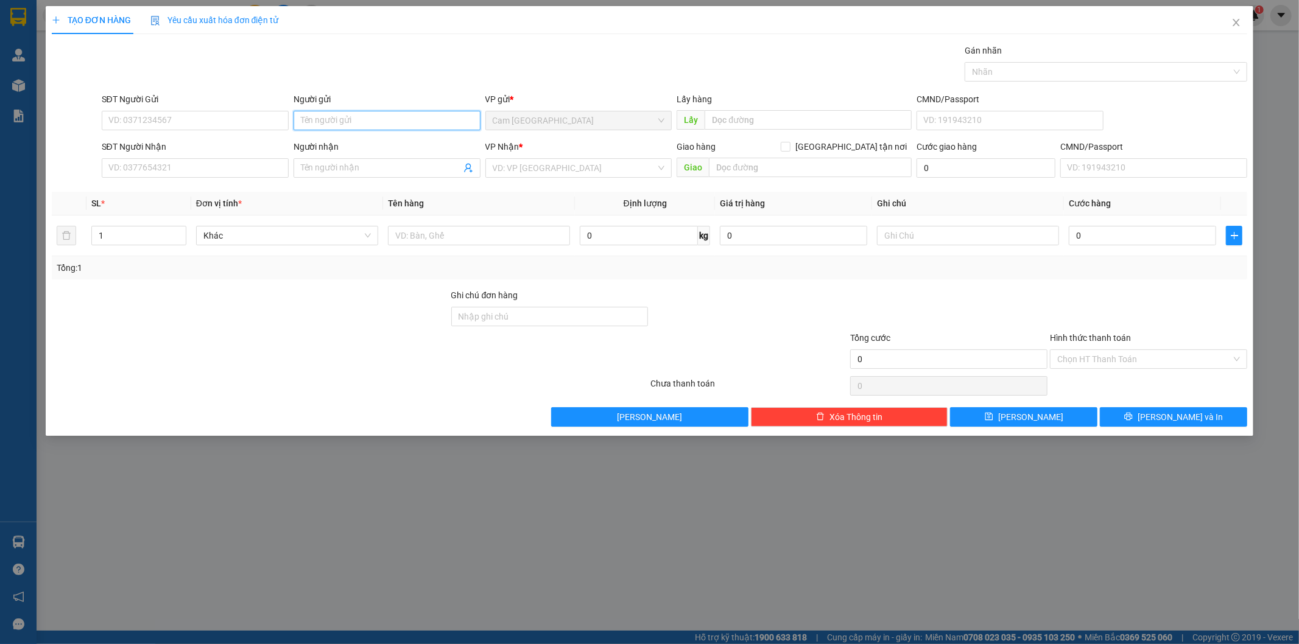
click at [367, 125] on input "Người gửi" at bounding box center [386, 120] width 187 height 19
type input "TRÂN"
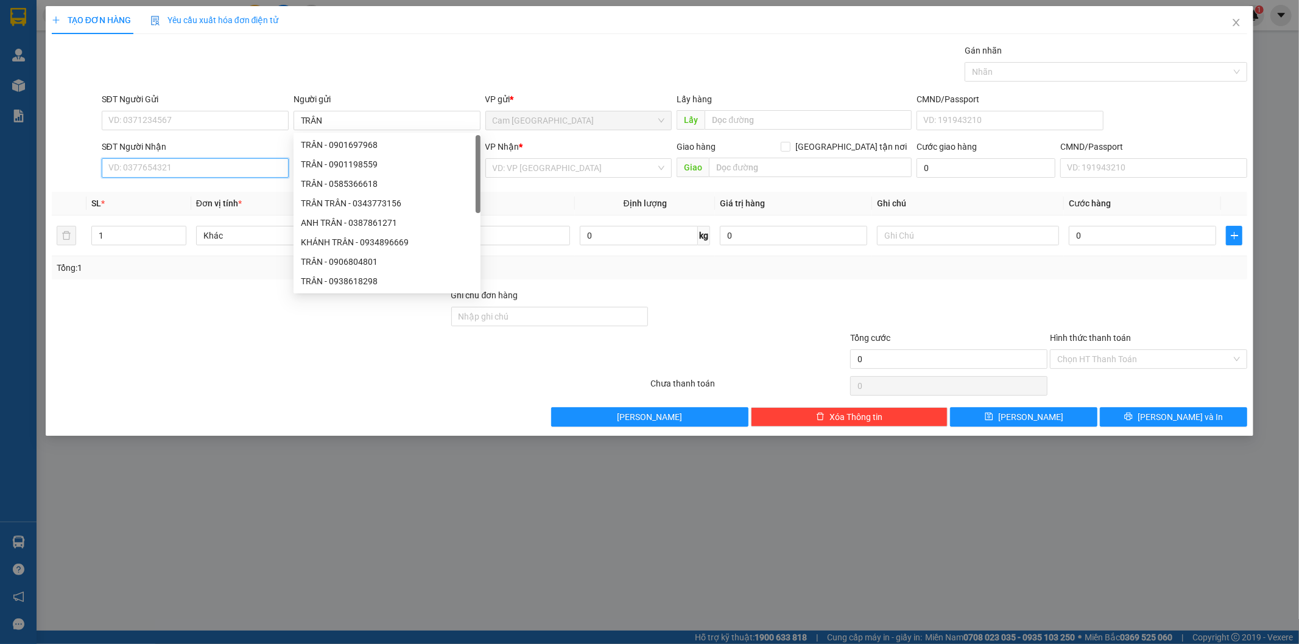
click at [241, 168] on input "SĐT Người Nhận" at bounding box center [195, 167] width 187 height 19
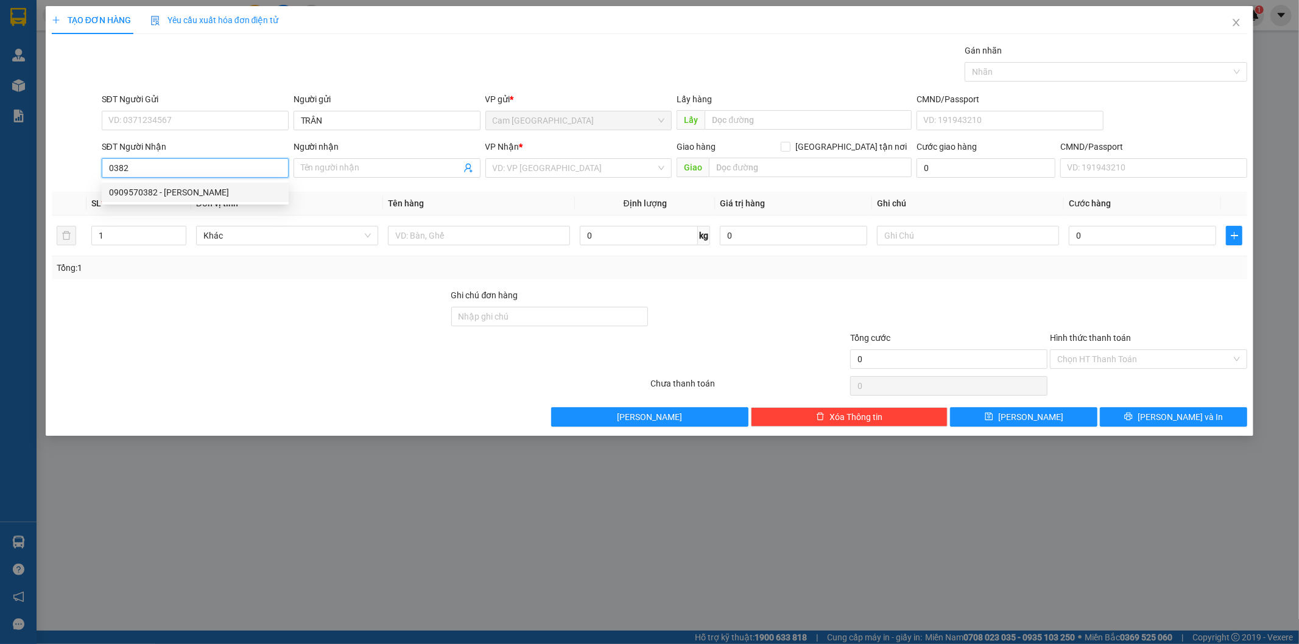
click at [198, 191] on div "0909570382 - [PERSON_NAME]" at bounding box center [195, 192] width 172 height 13
type input "0909570382"
type input "[PERSON_NAME]"
click at [206, 169] on input "0909570382" at bounding box center [195, 167] width 187 height 19
type input "0"
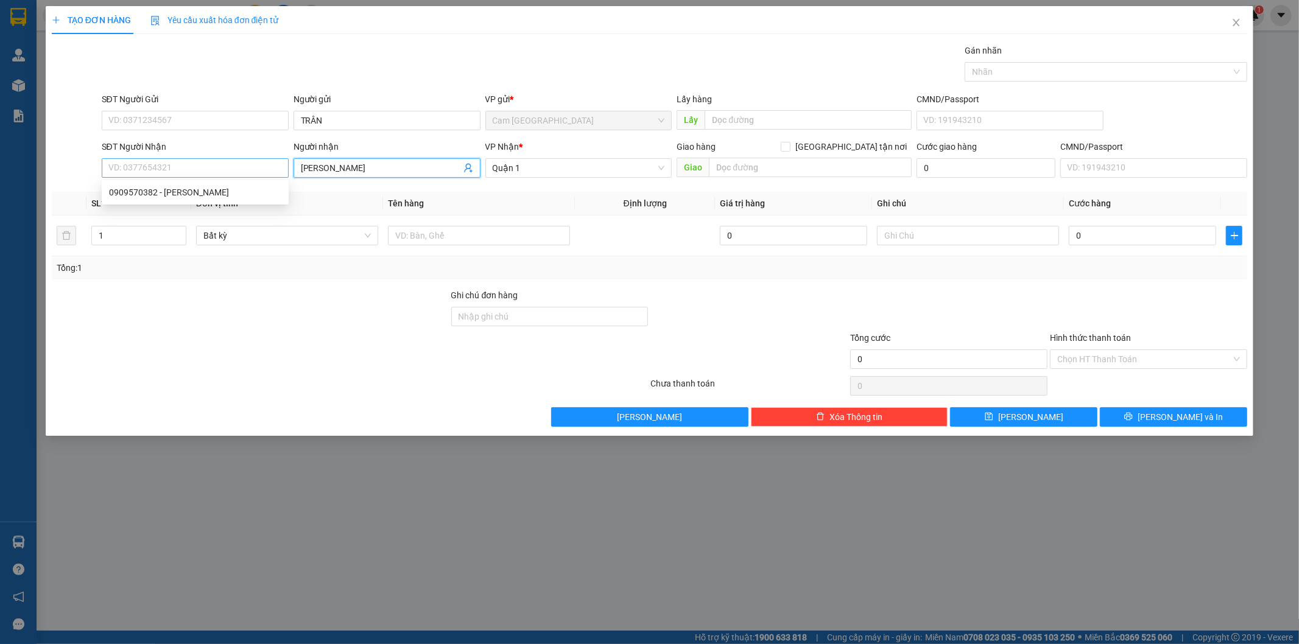
drag, startPoint x: 341, startPoint y: 172, endPoint x: 250, endPoint y: 172, distance: 90.7
click at [251, 172] on div "SĐT Người Nhận VD: 0377654321 Người nhận GIA HÂN GIA HÂN VP Nhận * Quận 1 Giao …" at bounding box center [674, 161] width 1151 height 43
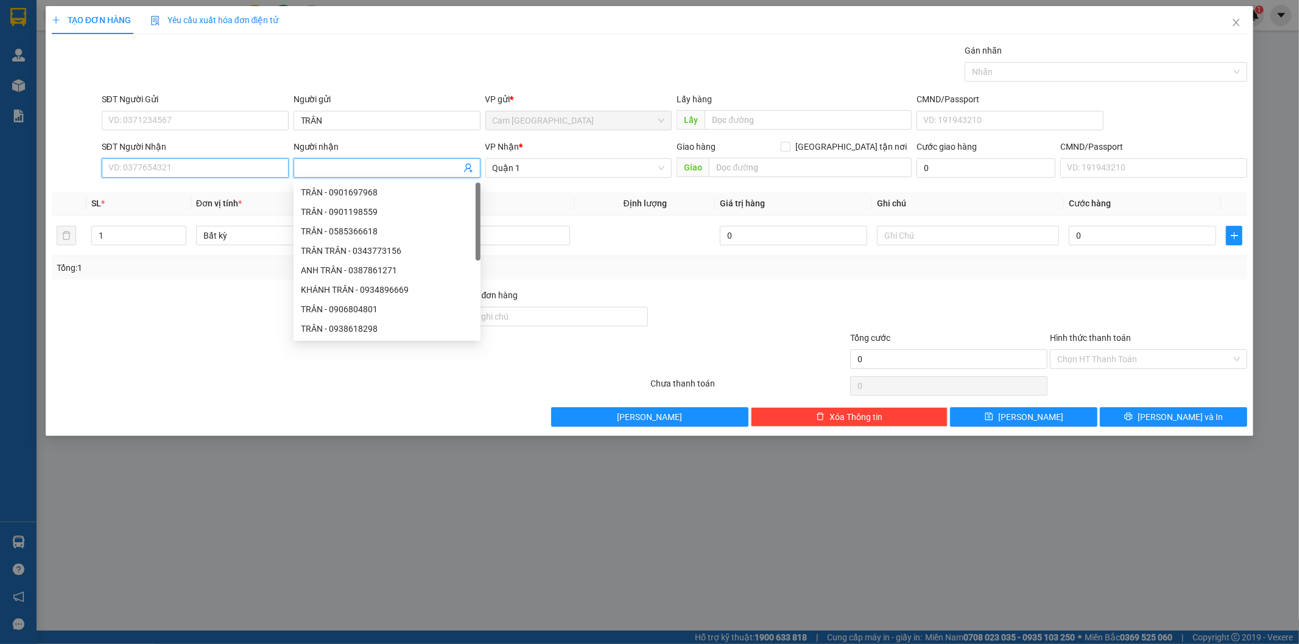
click at [193, 168] on input "SĐT Người Nhận" at bounding box center [195, 167] width 187 height 19
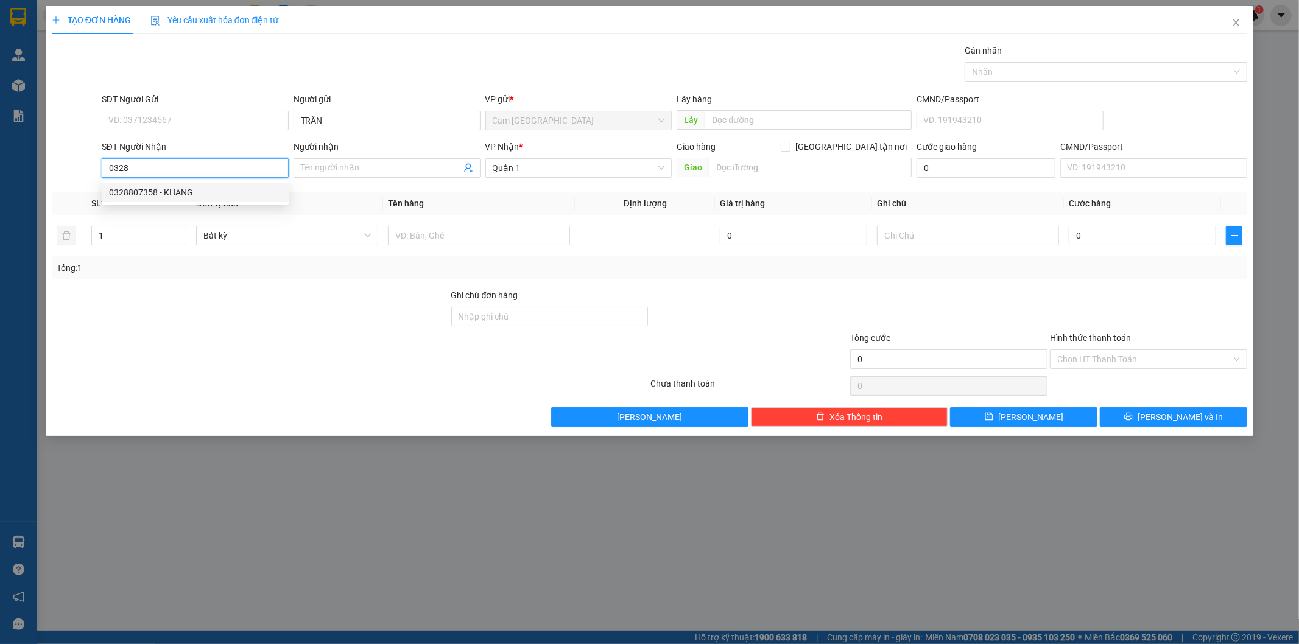
click at [163, 190] on div "0328807358 - KHANG" at bounding box center [195, 192] width 172 height 13
type input "0328807358"
type input "KHANG"
type input "0328807358"
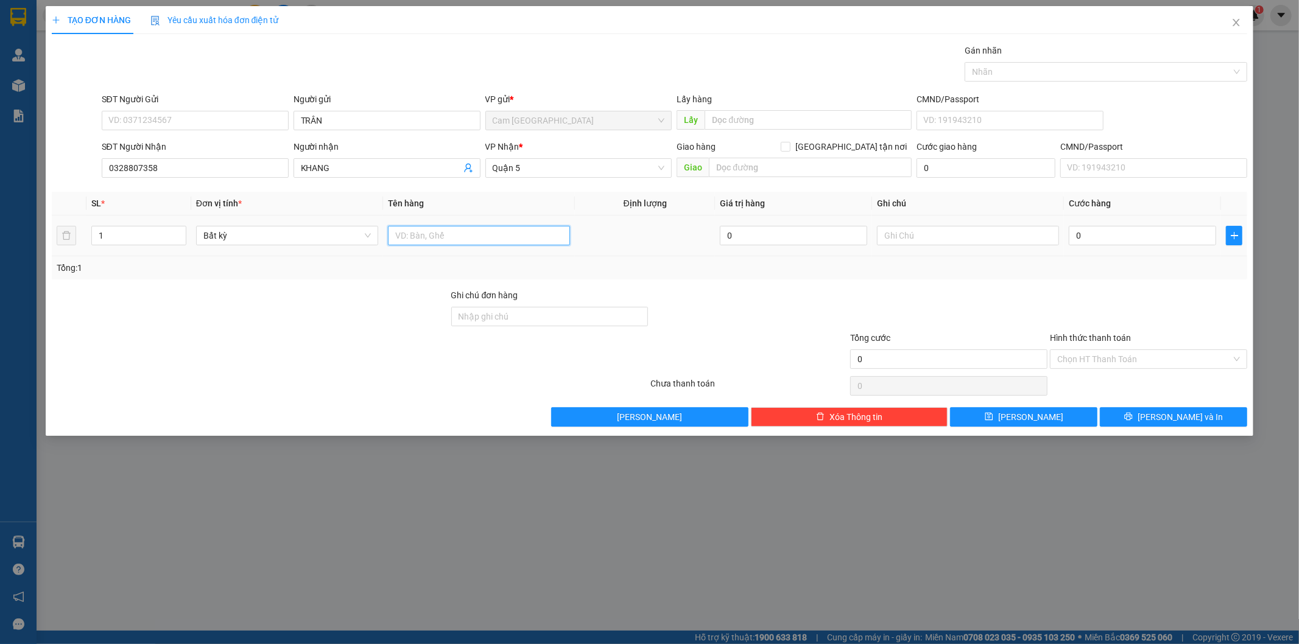
click at [410, 238] on input "text" at bounding box center [479, 235] width 182 height 19
click at [214, 166] on input "0328807358" at bounding box center [195, 167] width 187 height 19
click at [402, 237] on input "text" at bounding box center [479, 235] width 182 height 19
type input "2TX"
click at [1093, 234] on input "0" at bounding box center [1142, 235] width 147 height 19
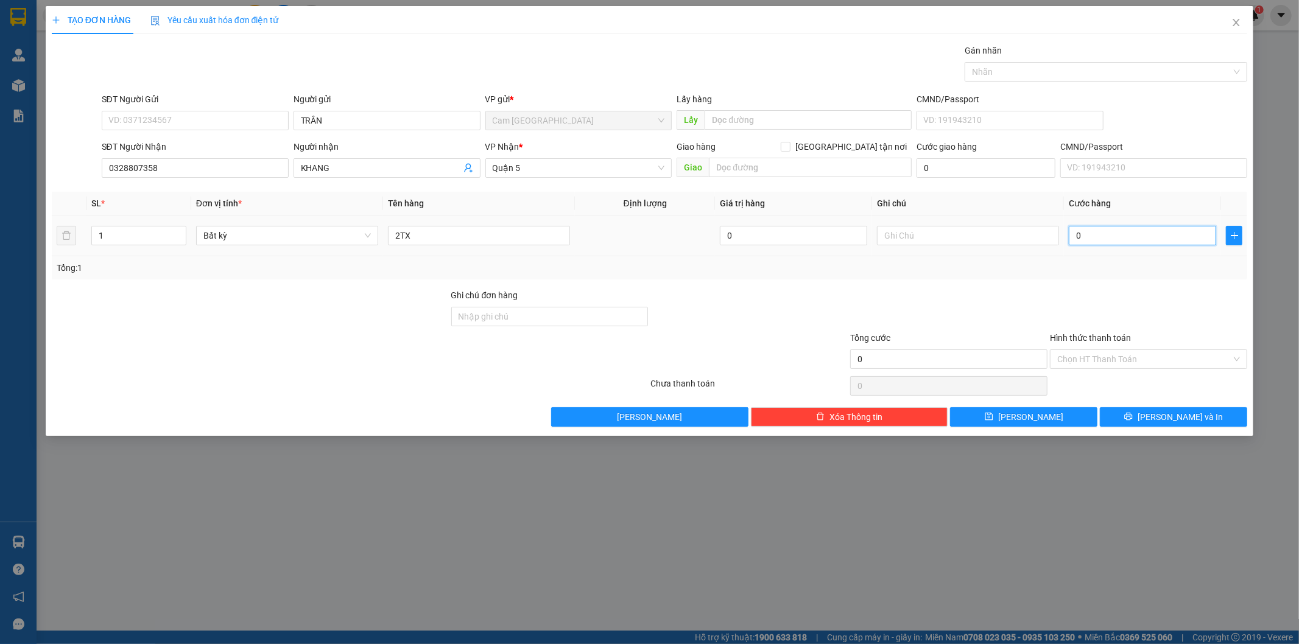
type input "3"
type input "30"
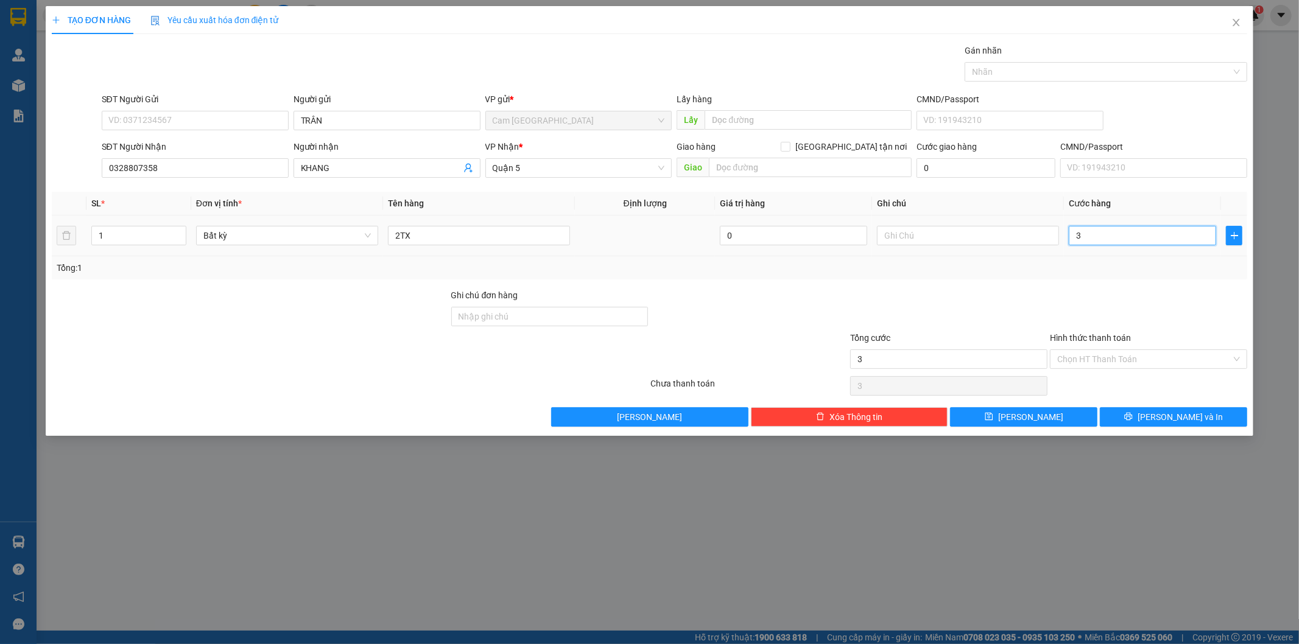
type input "30"
type input "300"
type input "3.000"
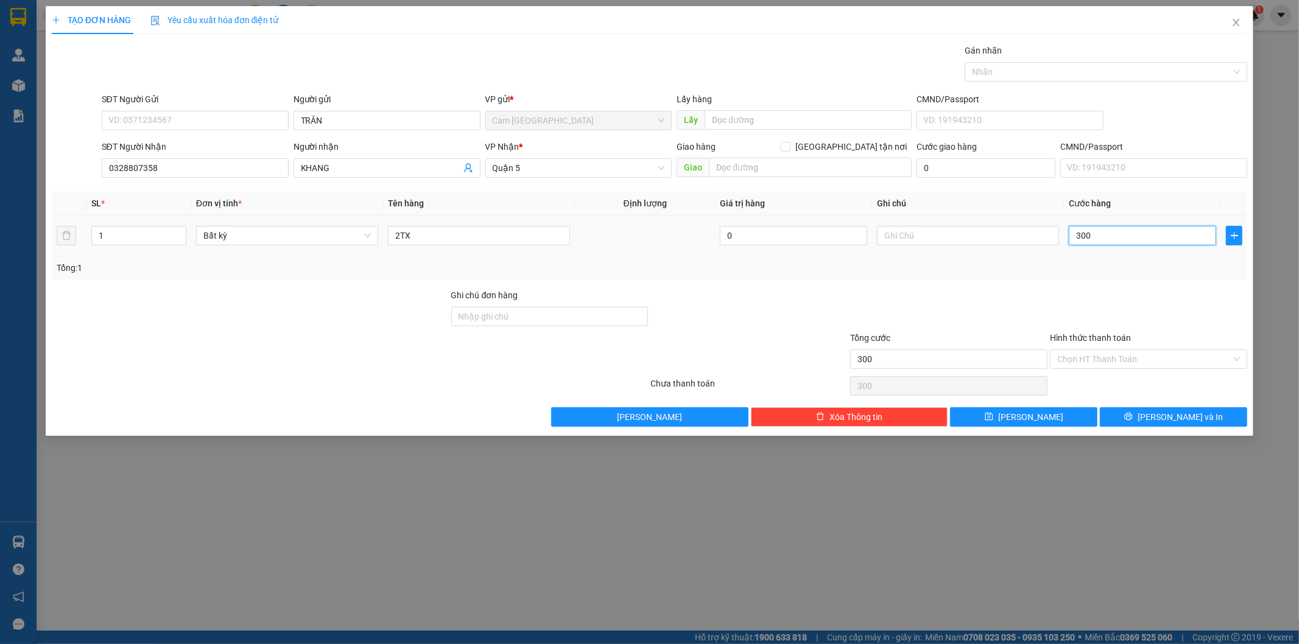
type input "3.000"
type input "30.000"
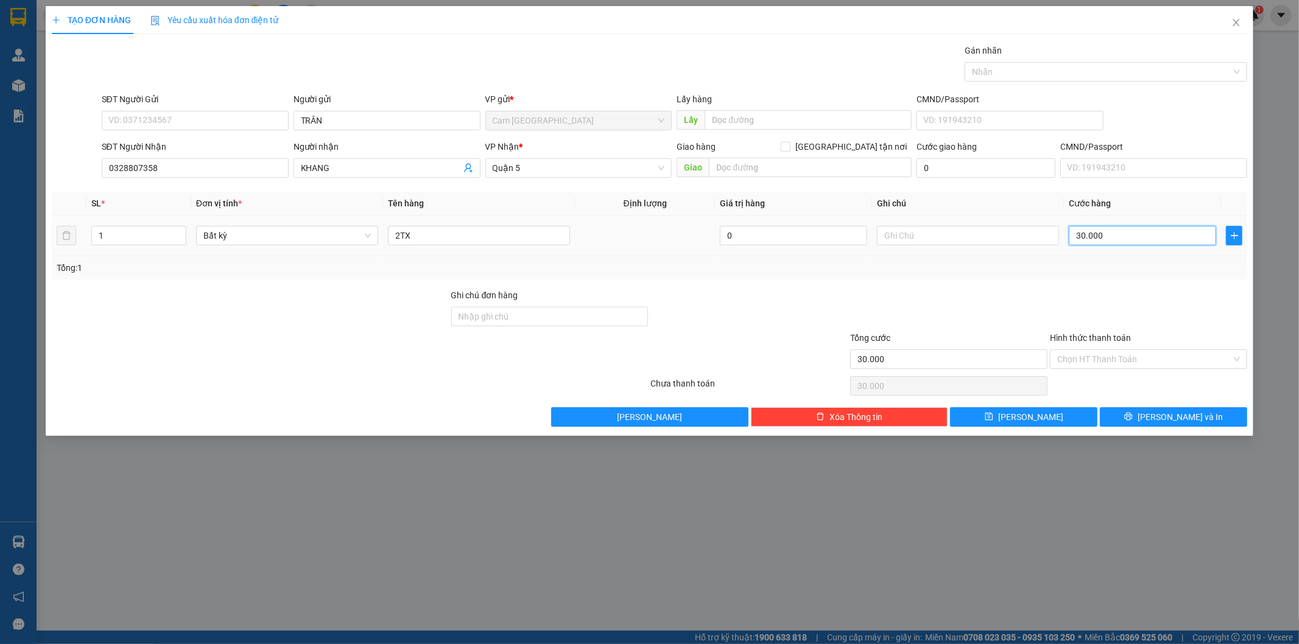
type input "300.000"
drag, startPoint x: 1096, startPoint y: 359, endPoint x: 1098, endPoint y: 370, distance: 11.2
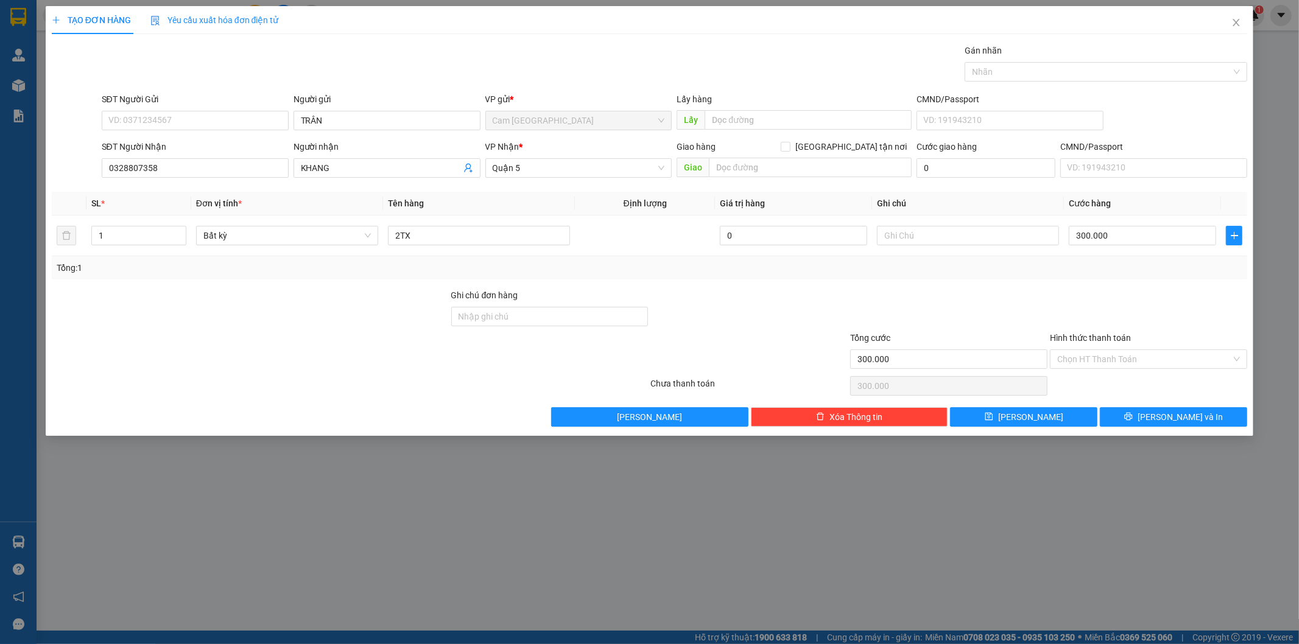
click at [1096, 360] on input "Hình thức thanh toán" at bounding box center [1144, 359] width 174 height 18
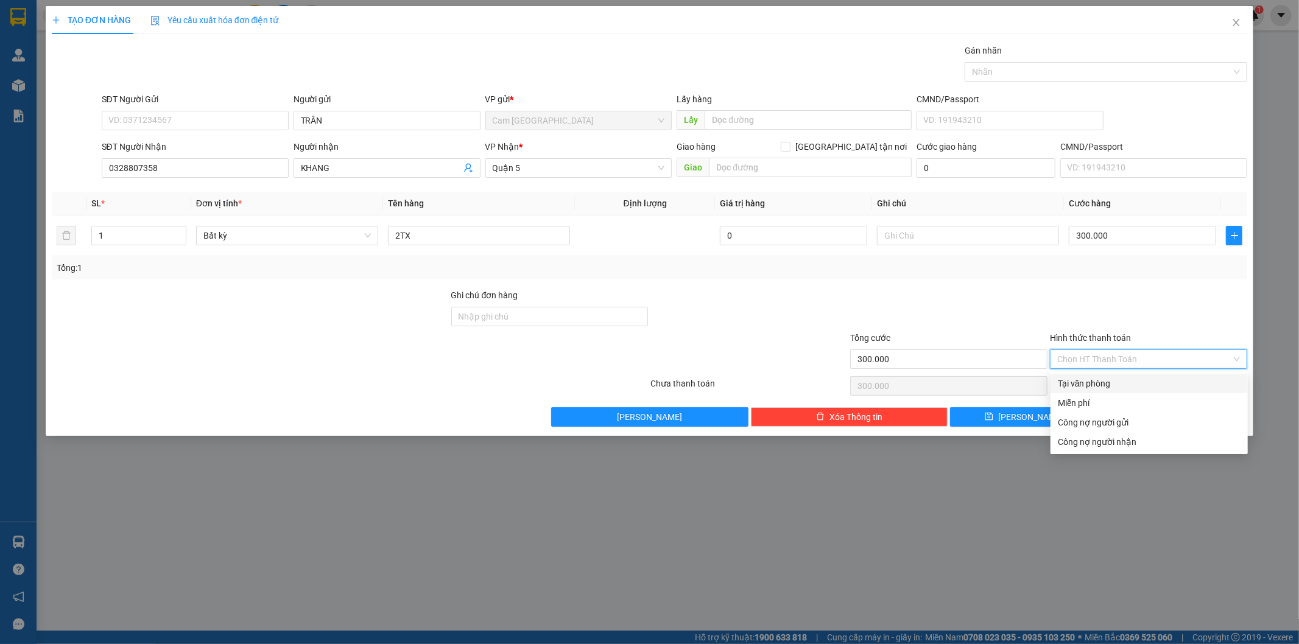
click at [1100, 380] on div "Tại văn phòng" at bounding box center [1149, 383] width 183 height 13
type input "0"
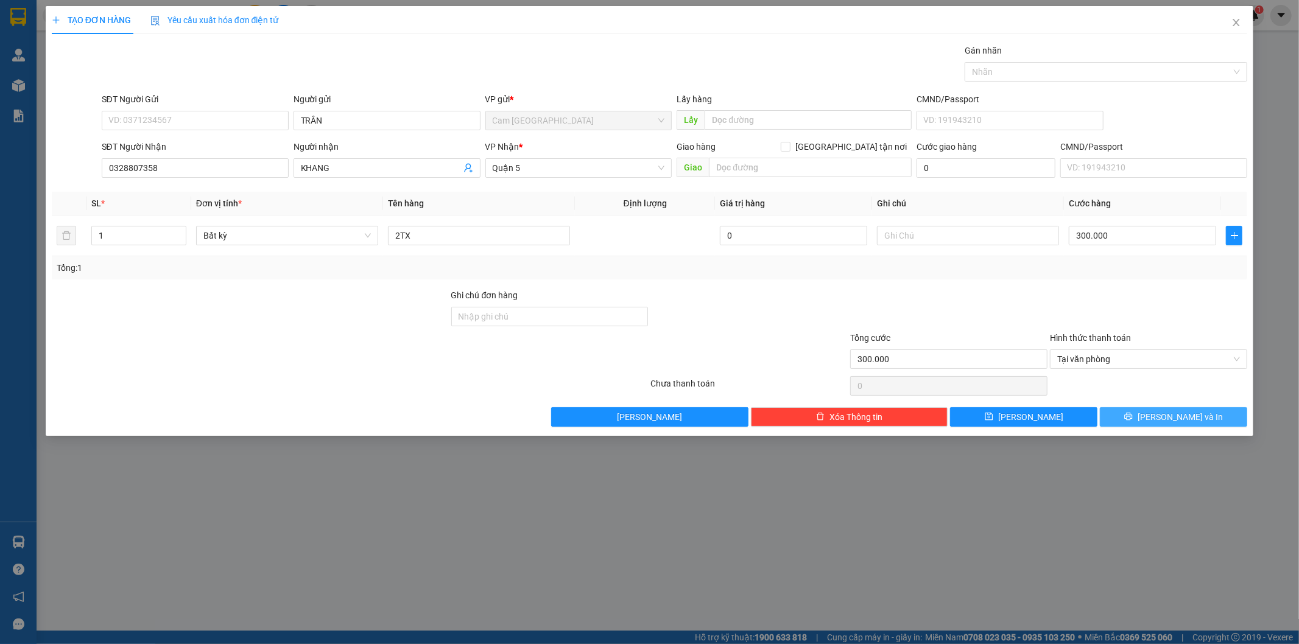
click at [1149, 411] on button "[PERSON_NAME] và In" at bounding box center [1173, 416] width 147 height 19
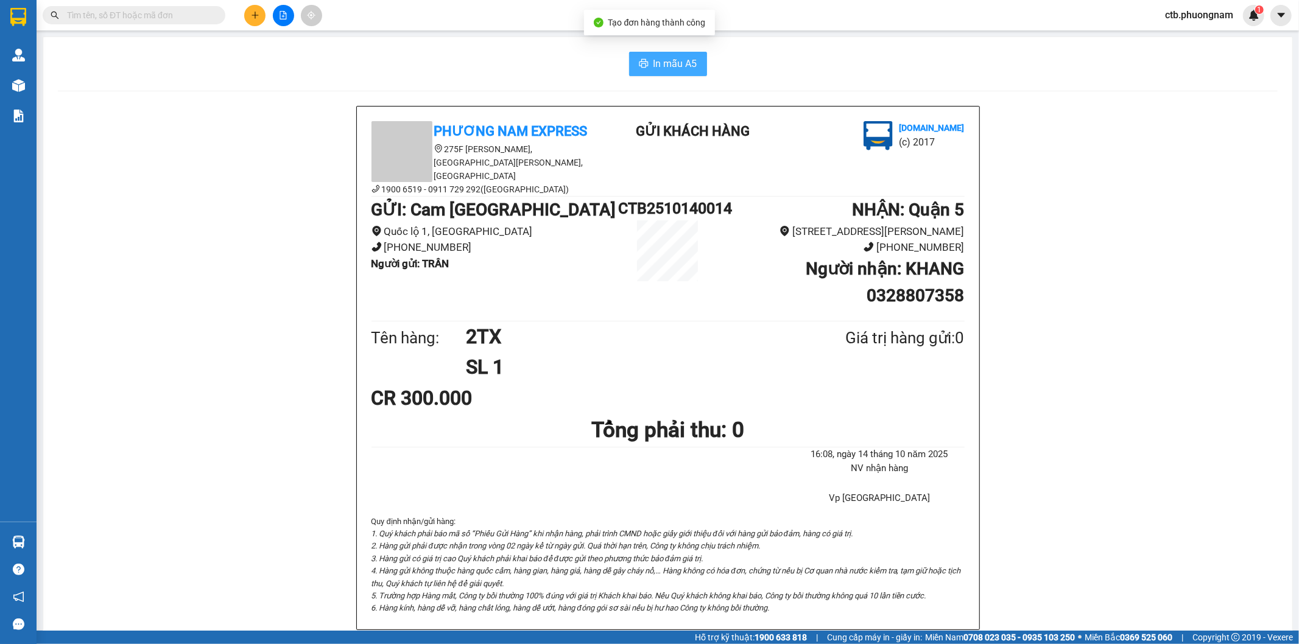
click at [686, 64] on span "In mẫu A5" at bounding box center [675, 63] width 44 height 15
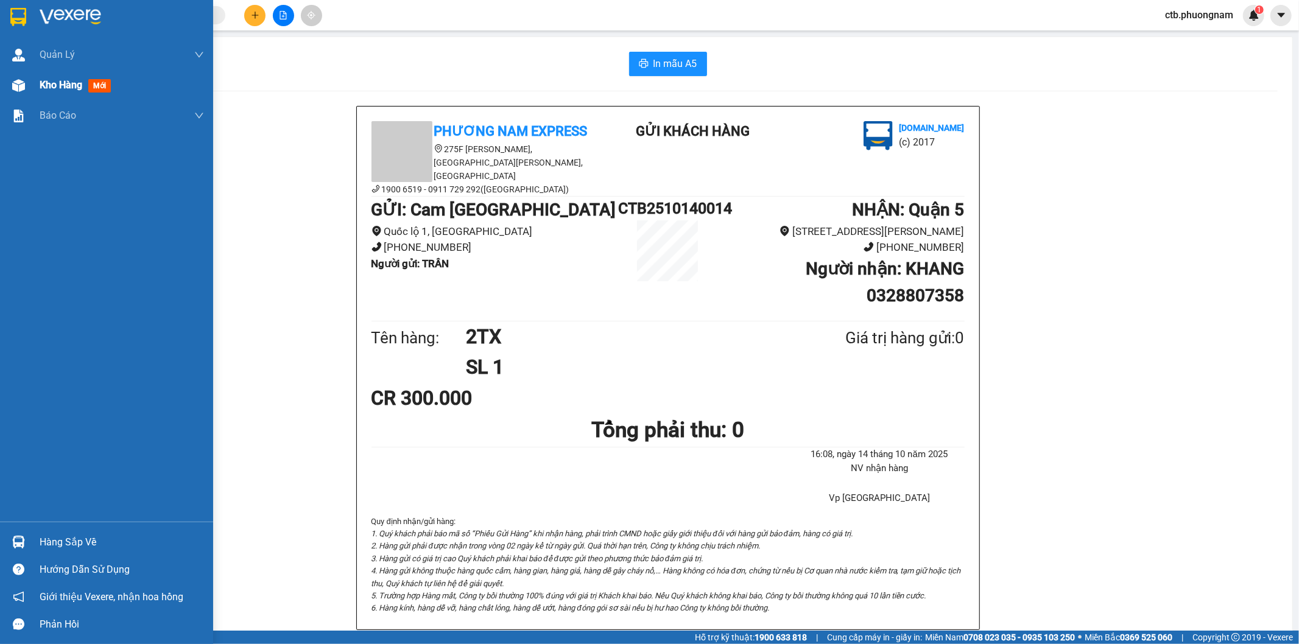
click at [61, 85] on span "Kho hàng" at bounding box center [61, 85] width 43 height 12
